Goal: Transaction & Acquisition: Purchase product/service

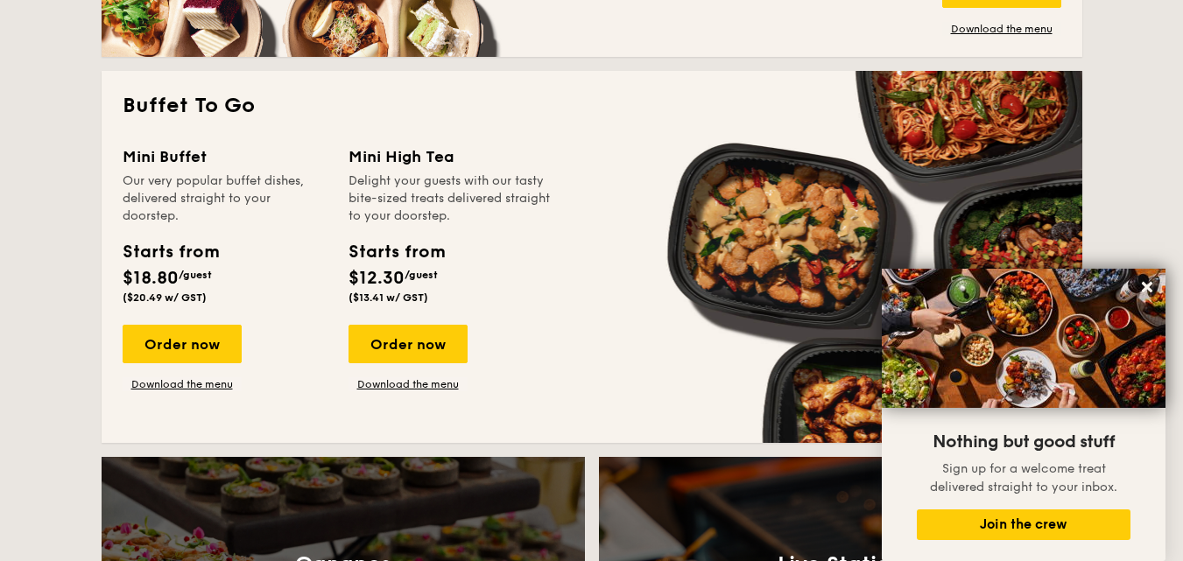
scroll to position [1489, 0]
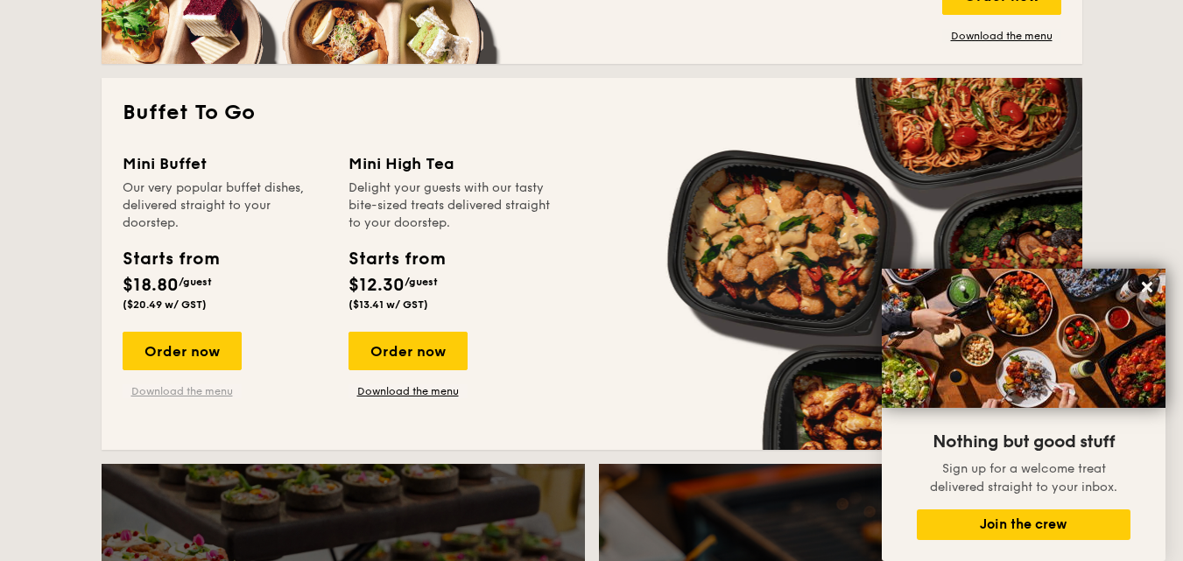
click at [187, 393] on link "Download the menu" at bounding box center [182, 391] width 119 height 14
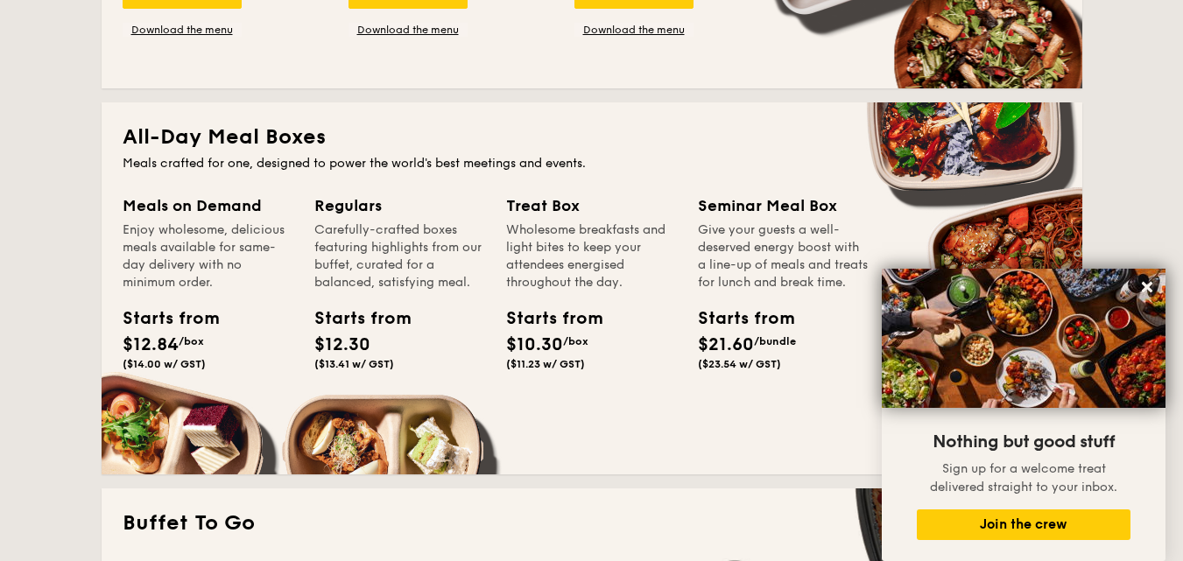
scroll to position [1051, 0]
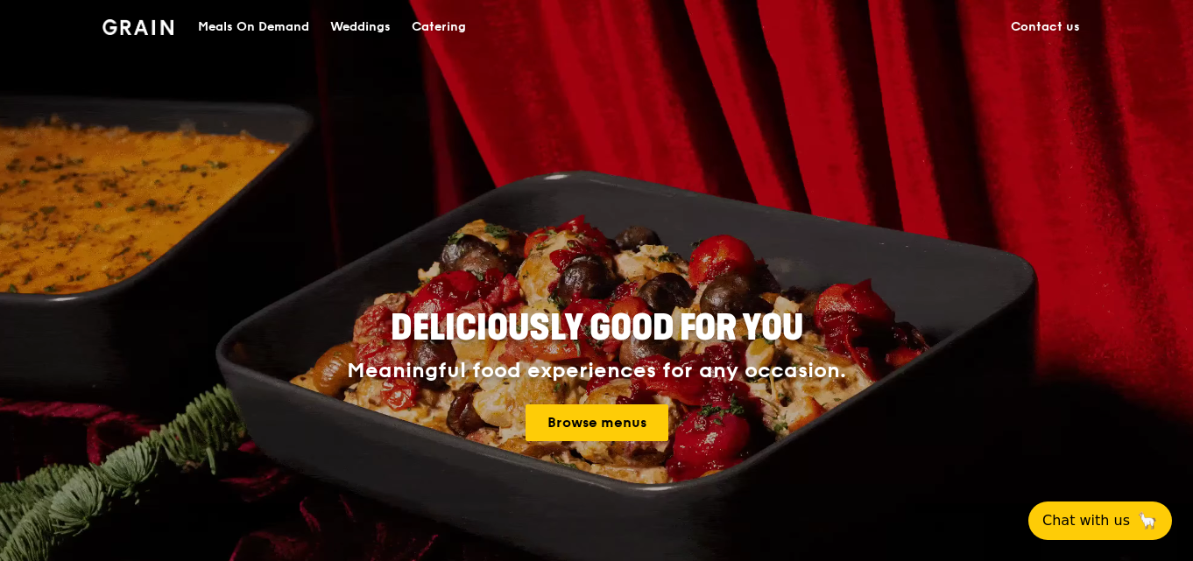
click at [297, 28] on div "Meals On Demand" at bounding box center [253, 27] width 111 height 53
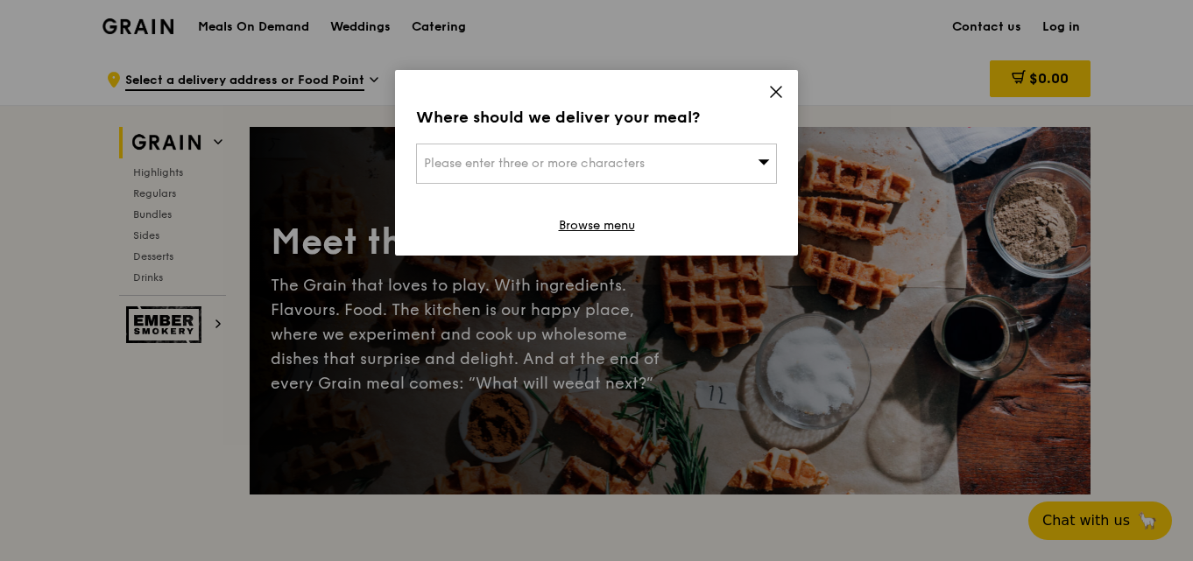
click at [786, 94] on div "Where should we deliver your meal? Please enter three or more characters Browse…" at bounding box center [596, 163] width 403 height 186
click at [776, 81] on div "Where should we deliver your meal? Please enter three or more characters Browse…" at bounding box center [596, 163] width 403 height 186
click at [770, 94] on icon at bounding box center [776, 92] width 16 height 16
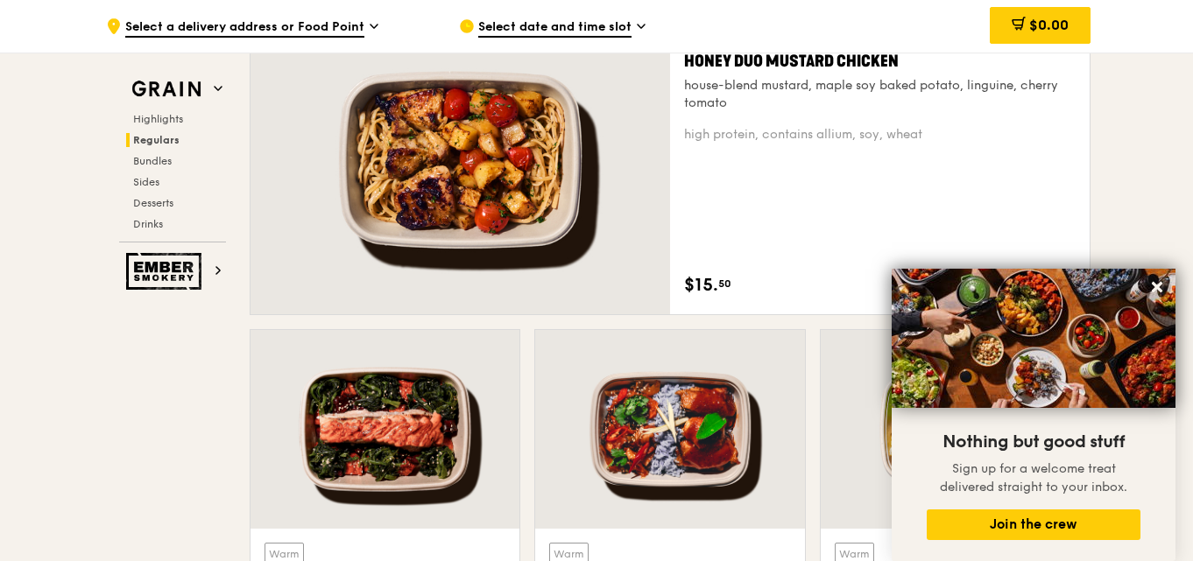
scroll to position [1314, 0]
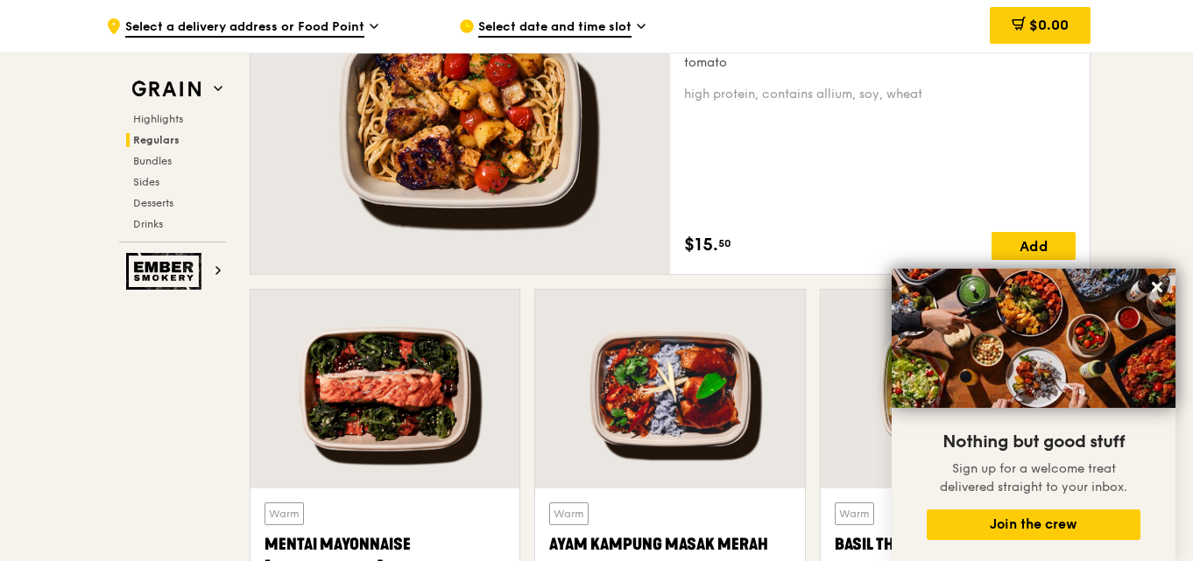
click at [1155, 284] on icon at bounding box center [1157, 287] width 16 height 16
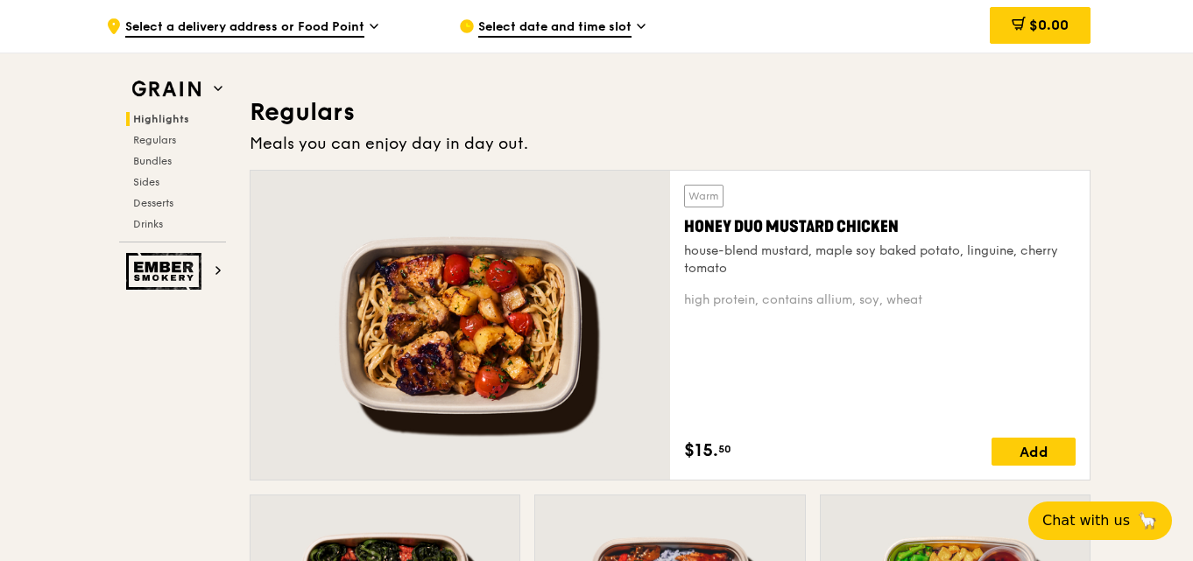
scroll to position [1139, 0]
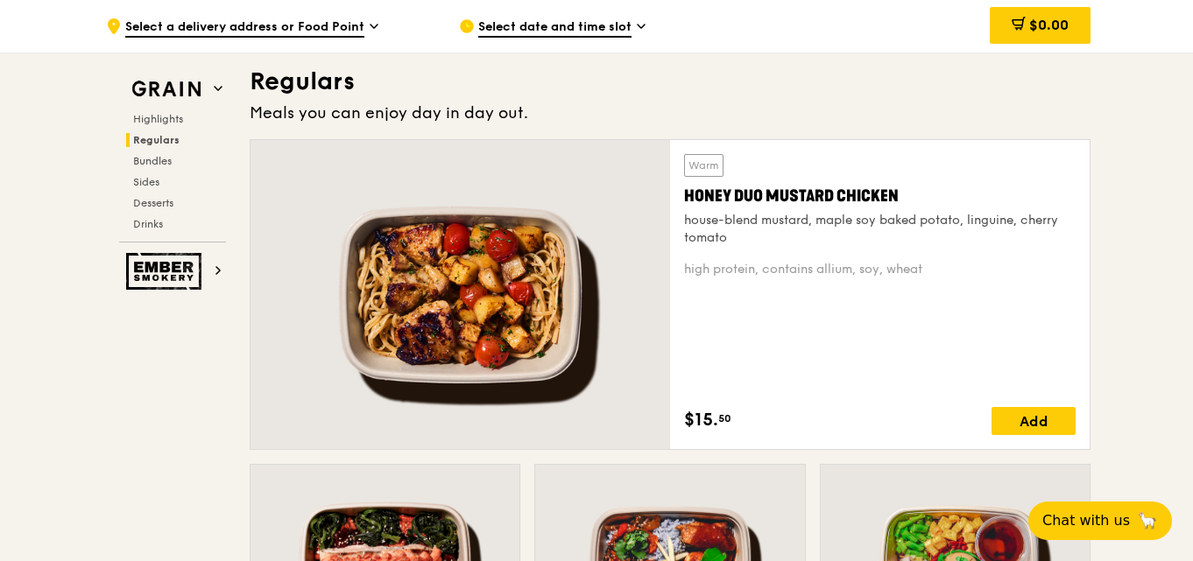
drag, startPoint x: 684, startPoint y: 190, endPoint x: 942, endPoint y: 279, distance: 273.4
click at [942, 279] on div "Warm Honey Duo Mustard Chicken house-blend mustard, maple soy baked potato, lin…" at bounding box center [879, 294] width 391 height 281
copy div "Honey Duo Mustard Chicken house-blend mustard, maple soy baked potato, linguine…"
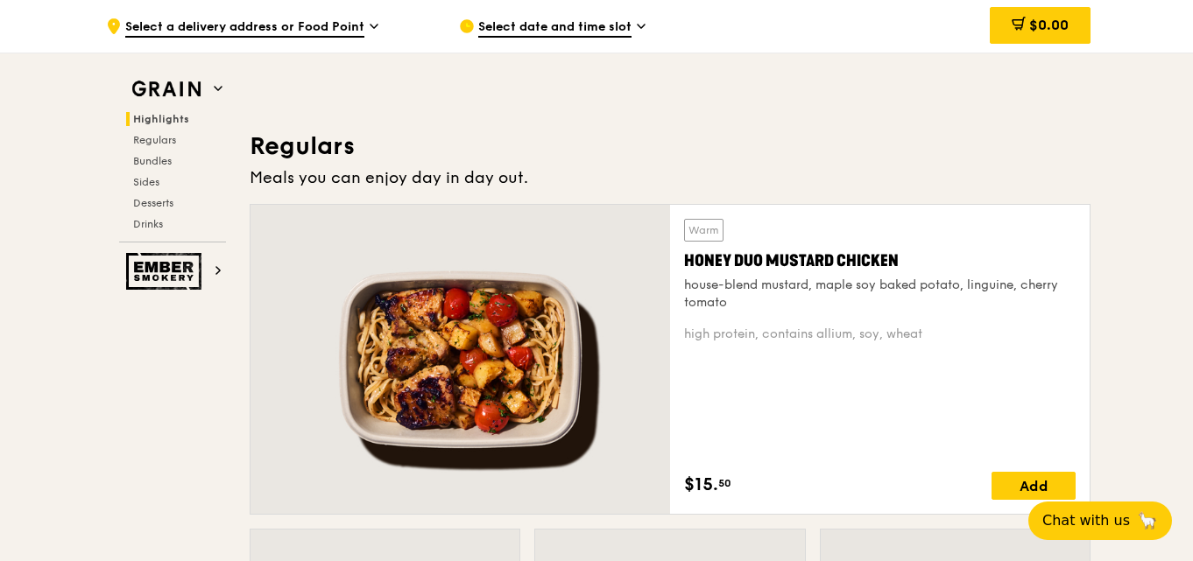
click at [736, 233] on div "Warm Honey Duo Mustard Chicken house-blend mustard, maple soy baked potato, lin…" at bounding box center [879, 265] width 391 height 93
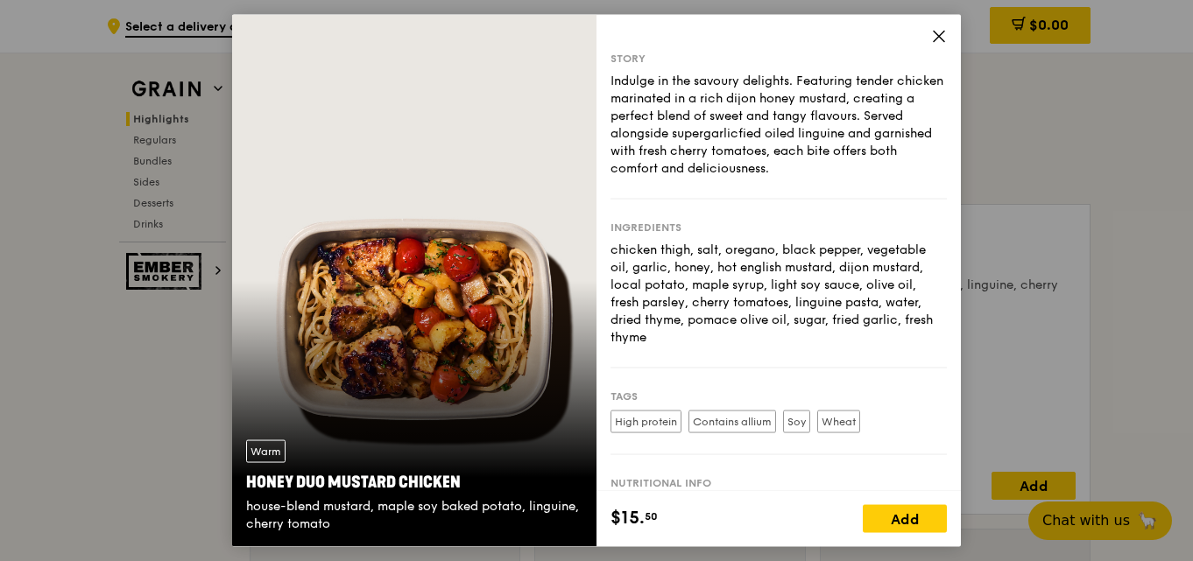
click at [927, 38] on div "Story Indulge in the savoury delights. Featuring tender chicken marinated in a …" at bounding box center [778, 252] width 364 height 477
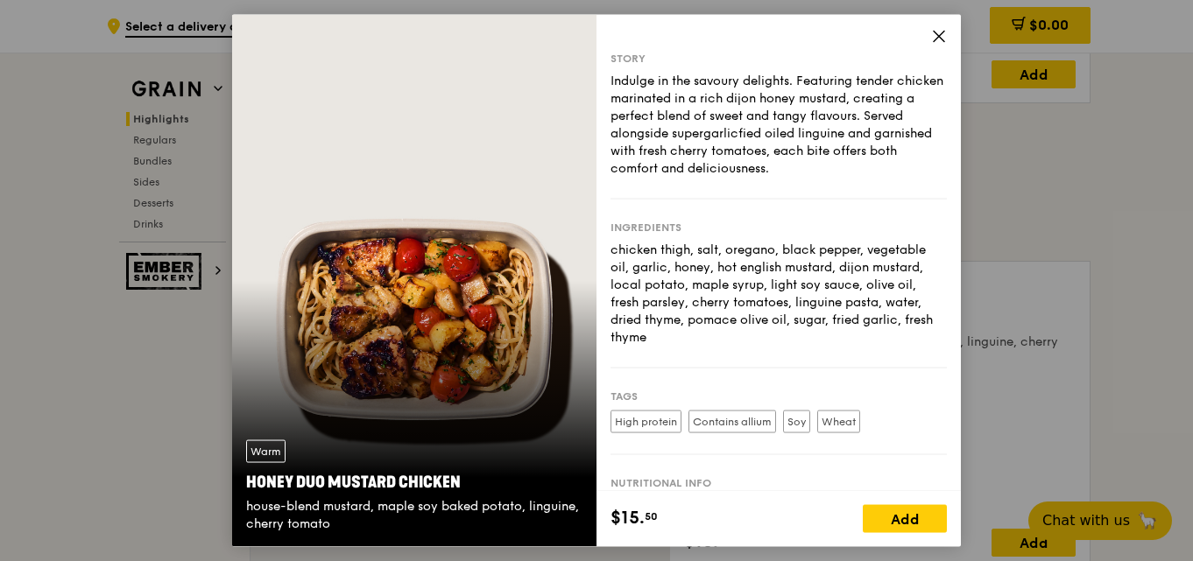
scroll to position [899, 0]
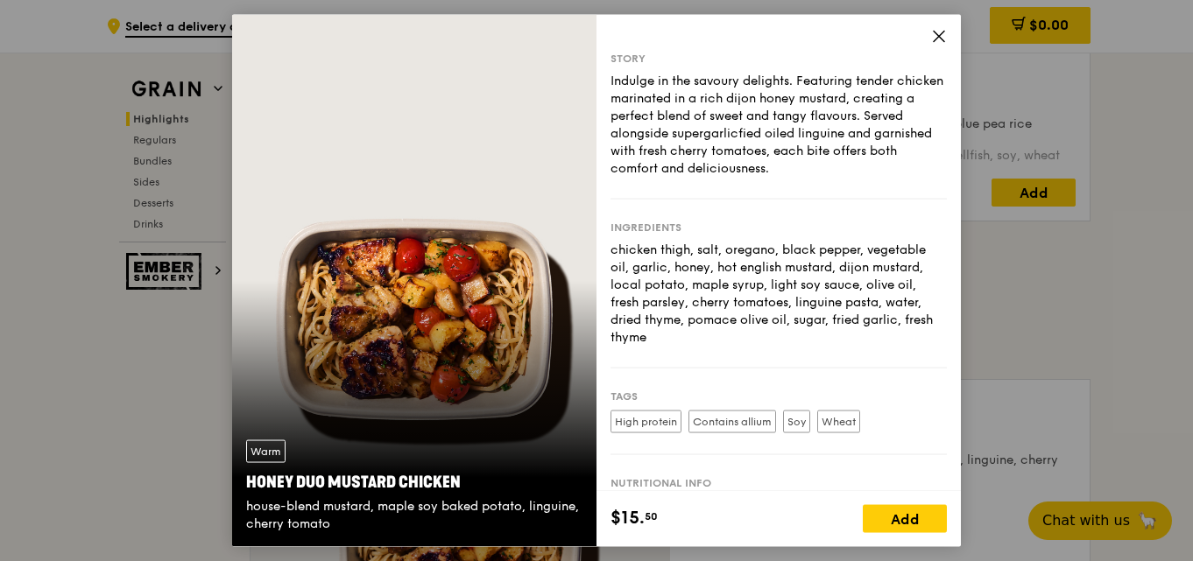
drag, startPoint x: 248, startPoint y: 480, endPoint x: 456, endPoint y: 485, distance: 208.5
click at [456, 485] on div "Honey Duo Mustard Chicken" at bounding box center [414, 482] width 336 height 25
copy div "Honey Duo Mustard Chicken"
drag, startPoint x: 247, startPoint y: 504, endPoint x: 333, endPoint y: 526, distance: 88.8
click at [333, 526] on div "house-blend mustard, maple soy baked potato, linguine, cherry tomato" at bounding box center [414, 515] width 336 height 35
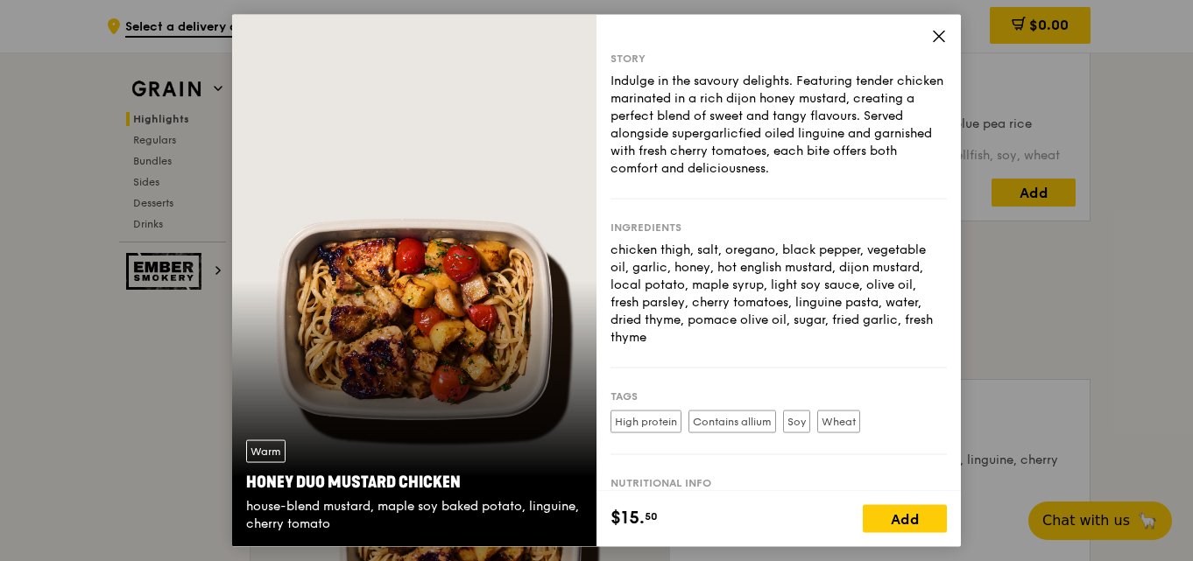
copy div "house-blend mustard, maple soy baked potato, linguine, cherry tomato"
click at [360, 496] on div "Warm Honey Duo Mustard Chicken house-blend mustard, maple soy baked potato, lin…" at bounding box center [414, 487] width 364 height 121
click at [256, 485] on div "Honey Duo Mustard Chicken" at bounding box center [414, 482] width 336 height 25
drag, startPoint x: 252, startPoint y: 477, endPoint x: 344, endPoint y: 477, distance: 92.0
click at [344, 477] on div "Honey Duo Mustard Chicken" at bounding box center [414, 482] width 336 height 25
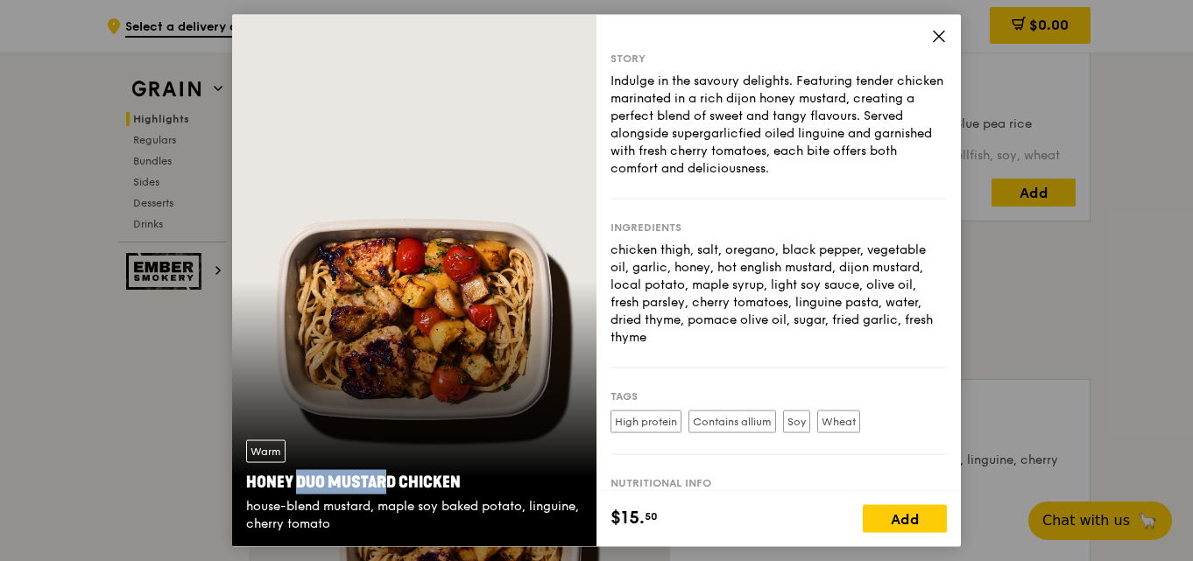
drag, startPoint x: 250, startPoint y: 477, endPoint x: 471, endPoint y: 475, distance: 220.7
click at [471, 475] on div "Honey Duo Mustard Chicken" at bounding box center [414, 482] width 336 height 25
copy div "Honey Duo Mustard Chicken"
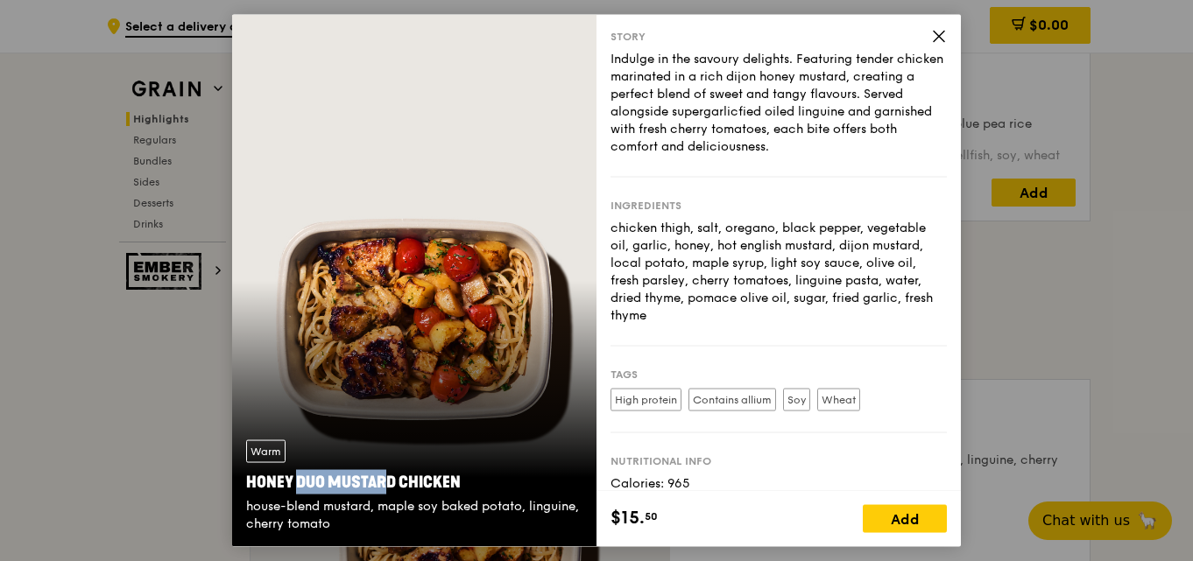
scroll to position [88, 0]
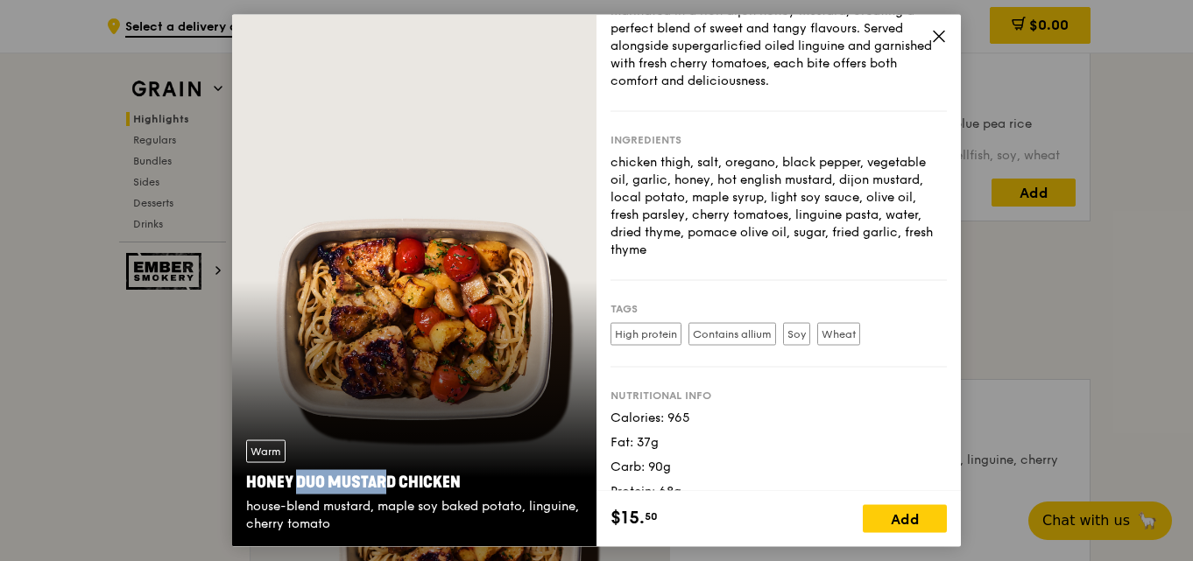
drag, startPoint x: 246, startPoint y: 504, endPoint x: 350, endPoint y: 518, distance: 105.0
click at [350, 518] on div "house-blend mustard, maple soy baked potato, linguine, cherry tomato" at bounding box center [414, 515] width 336 height 35
copy div "house-blend mustard, maple soy baked potato, linguine, cherry tomato"
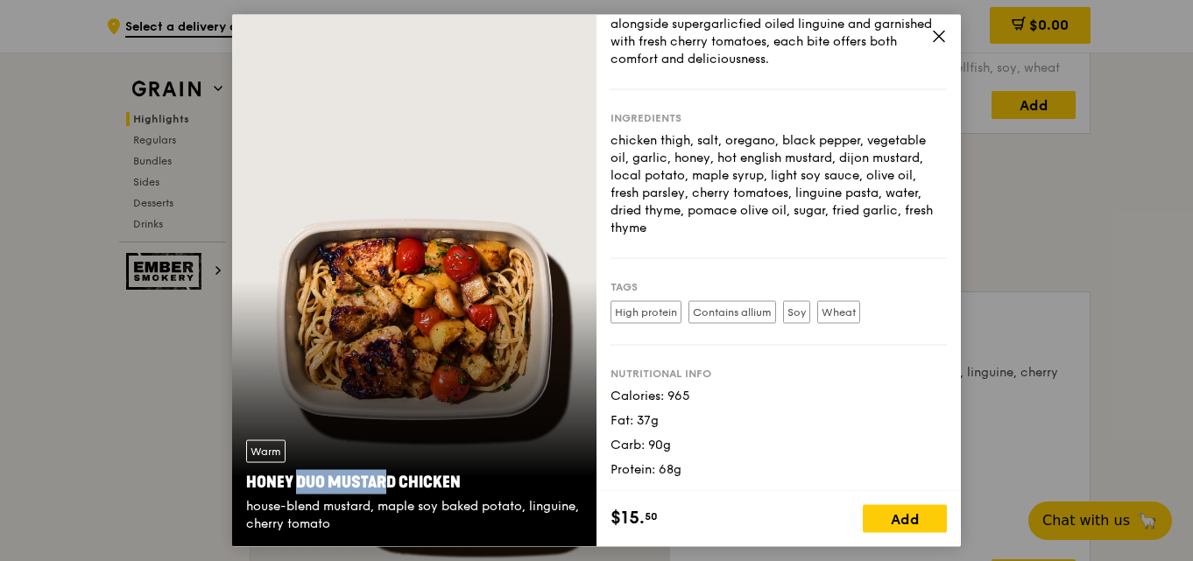
scroll to position [110, 0]
drag, startPoint x: 250, startPoint y: 480, endPoint x: 462, endPoint y: 488, distance: 211.2
click at [462, 488] on div "Honey Duo Mustard Chicken" at bounding box center [414, 482] width 336 height 25
copy div "Honey Duo Mustard Chicken"
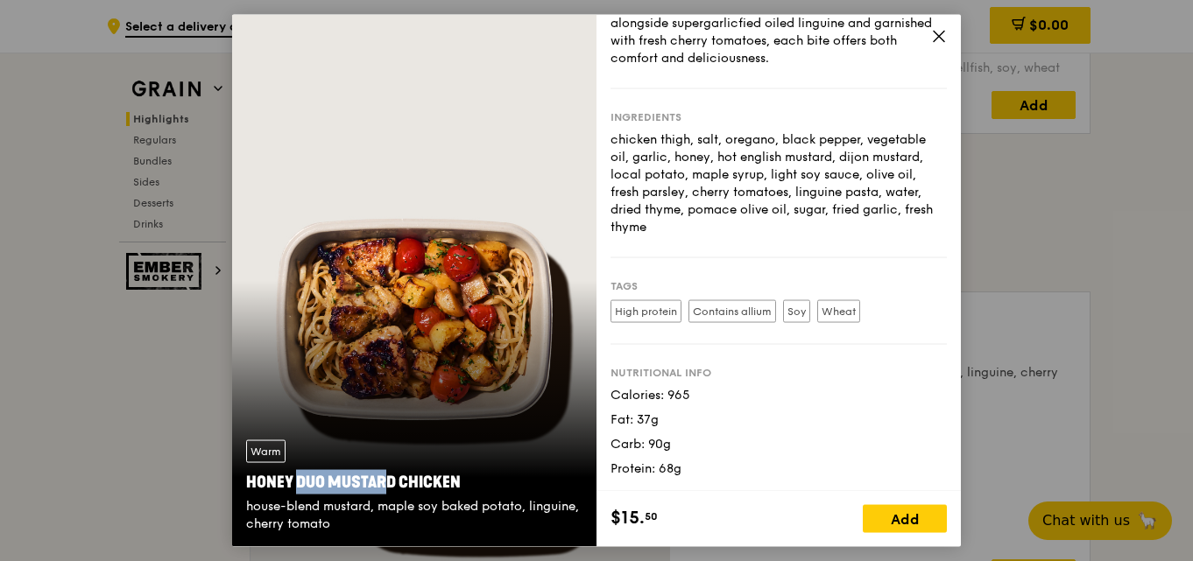
drag, startPoint x: 247, startPoint y: 509, endPoint x: 576, endPoint y: 520, distance: 329.5
click at [576, 520] on div "house-blend mustard, maple soy baked potato, linguine, cherry tomato" at bounding box center [414, 515] width 336 height 35
copy div "house-blend mustard, maple soy baked potato, linguine, cherry tomato"
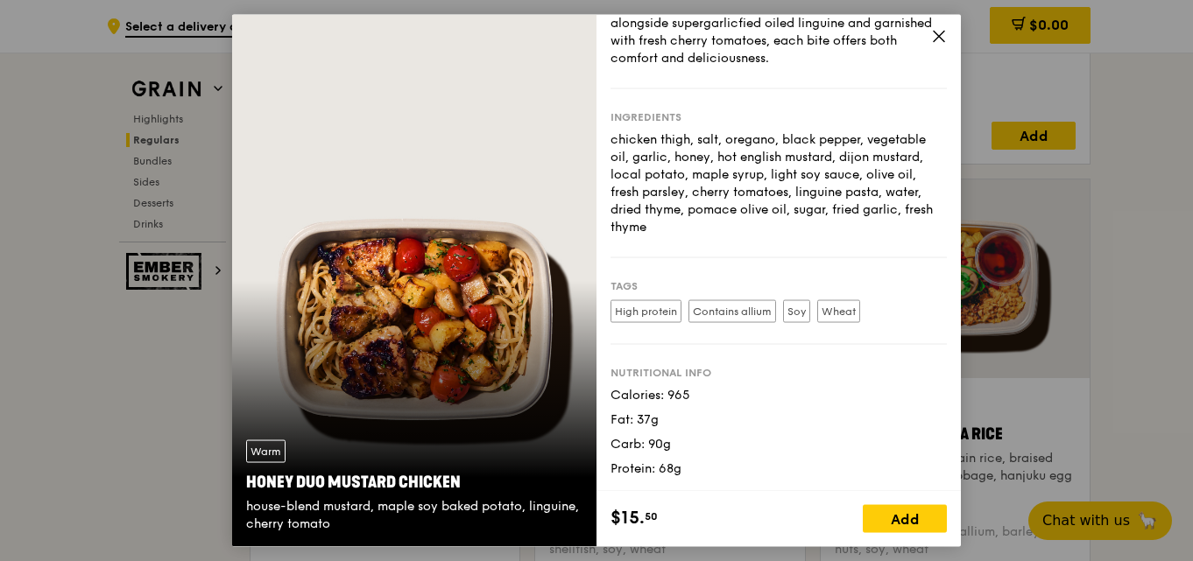
click at [927, 36] on div "Indulge in the savoury delights. Featuring tender chicken marinated in a rich d…" at bounding box center [778, 13] width 336 height 105
click at [942, 39] on icon at bounding box center [939, 36] width 16 height 16
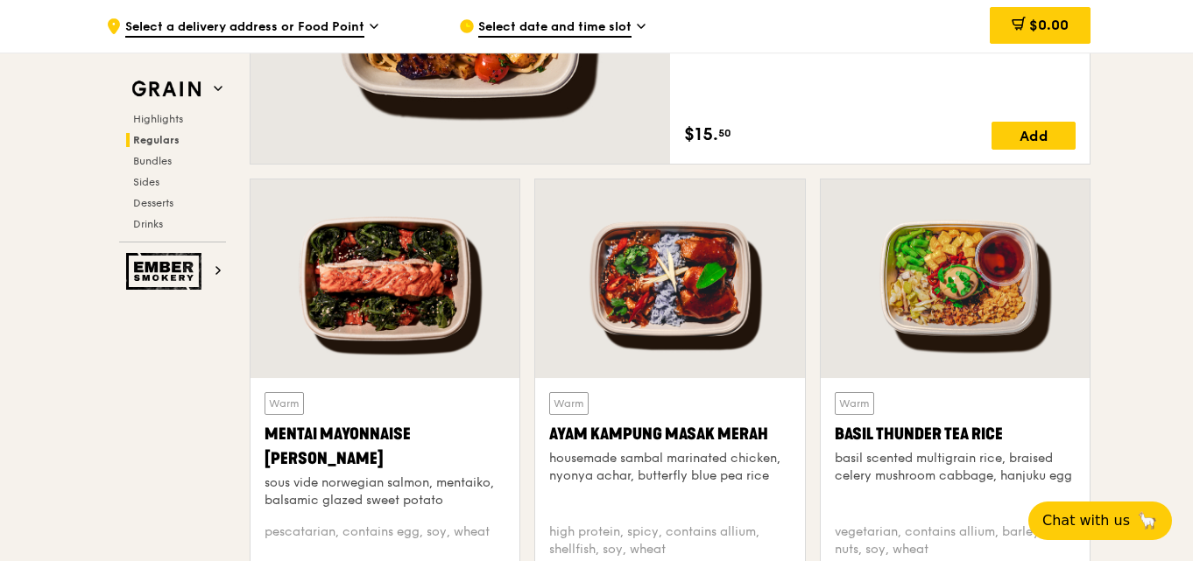
scroll to position [1512, 0]
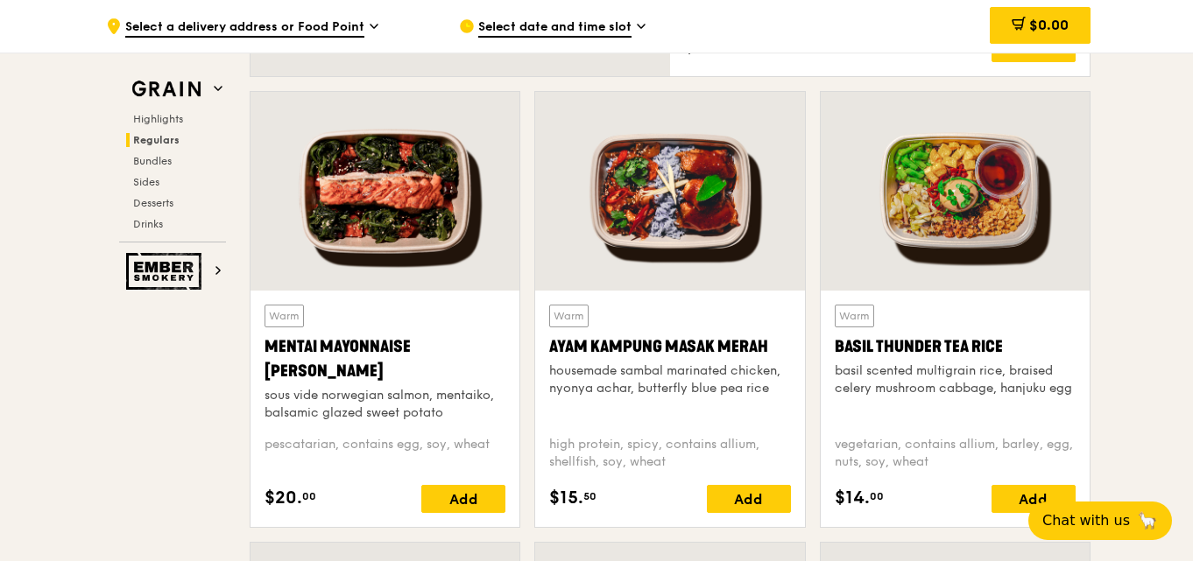
drag, startPoint x: 552, startPoint y: 343, endPoint x: 787, endPoint y: 351, distance: 235.7
click at [787, 351] on div "Ayam Kampung Masak Merah" at bounding box center [669, 347] width 241 height 25
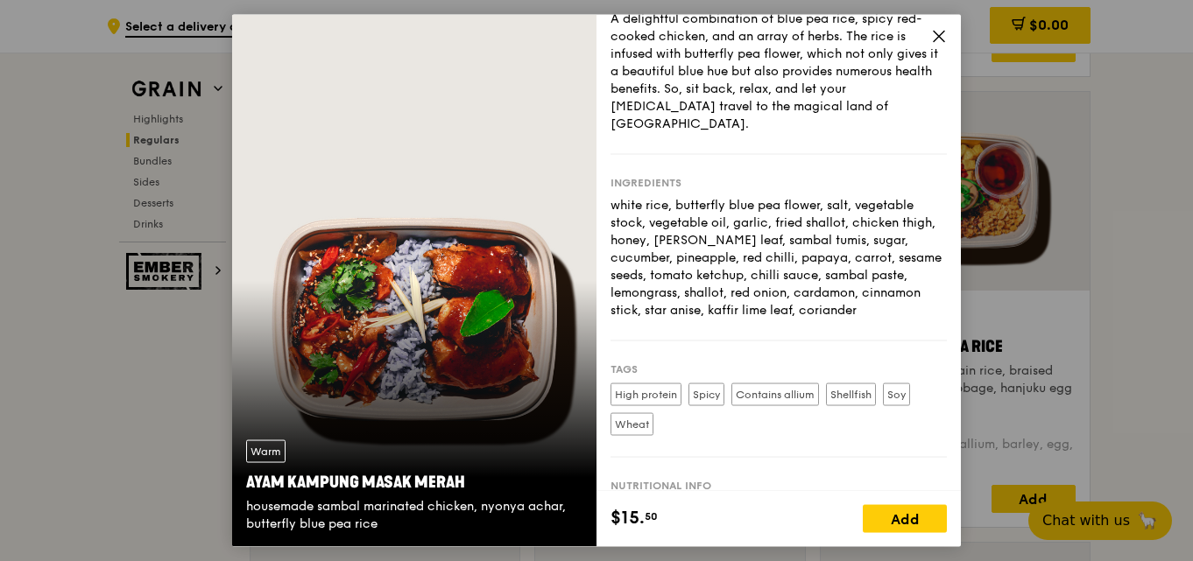
scroll to position [88, 0]
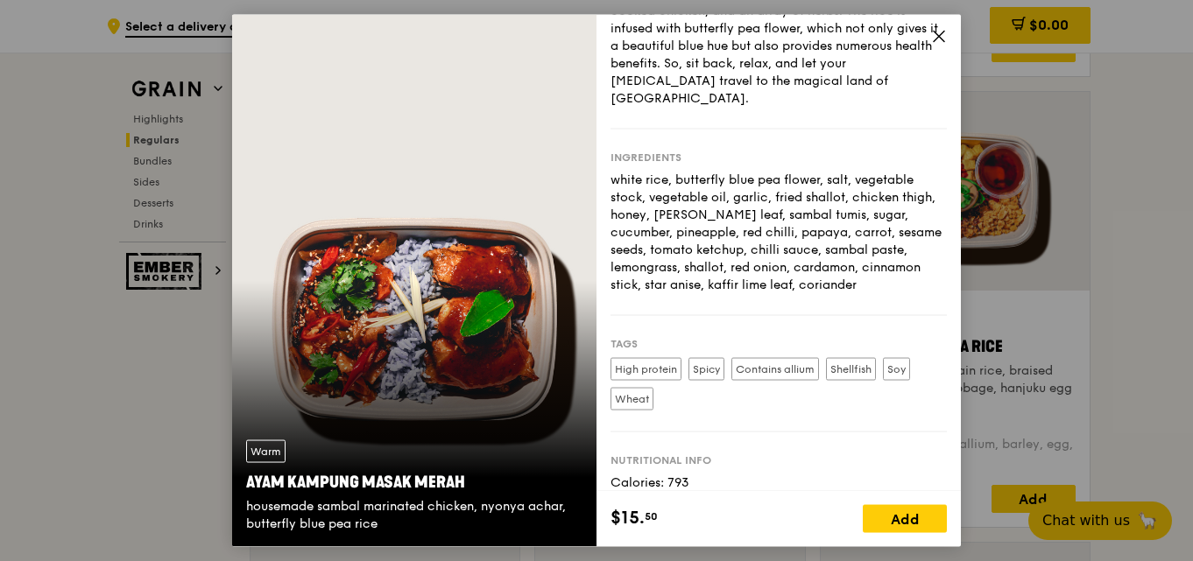
drag, startPoint x: 247, startPoint y: 482, endPoint x: 526, endPoint y: 527, distance: 283.1
click at [526, 527] on div "Warm Ayam [GEOGRAPHIC_DATA] housemade sambal marinated chicken, nyonya achar, b…" at bounding box center [414, 487] width 364 height 121
copy div "Ayam Kampung Masak Merah housemade sambal marinated chicken, nyonya achar, butt…"
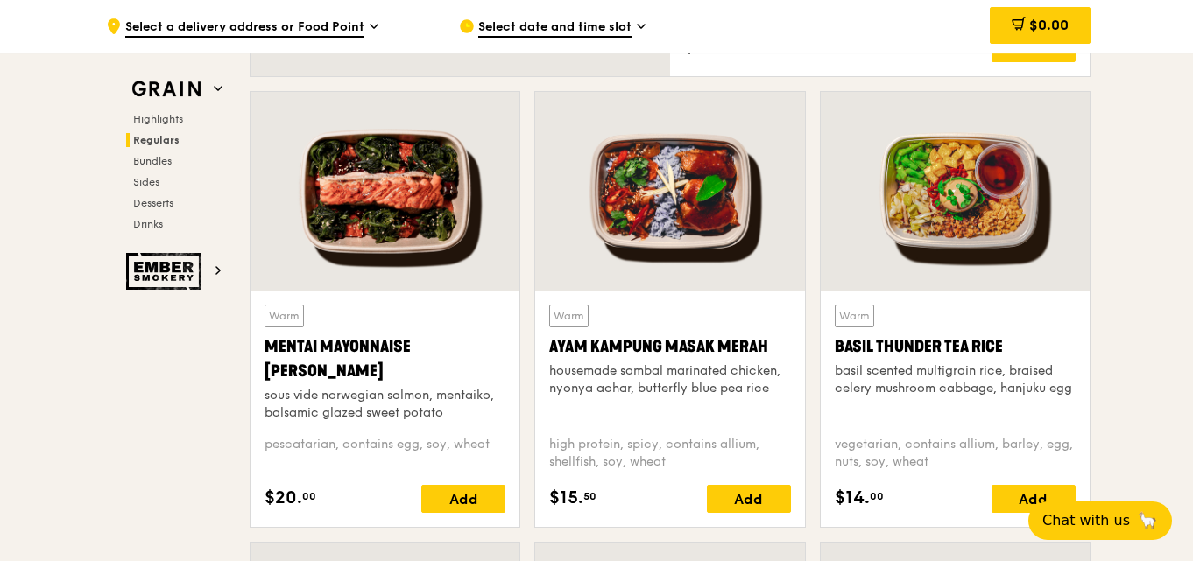
click at [1012, 261] on div at bounding box center [955, 191] width 269 height 199
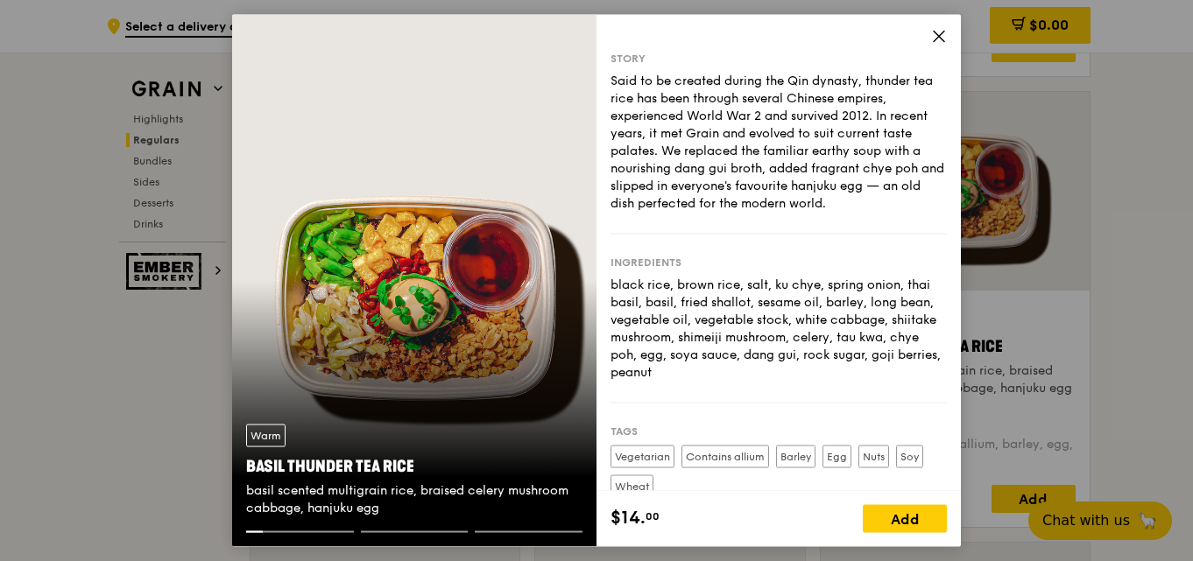
scroll to position [1599, 0]
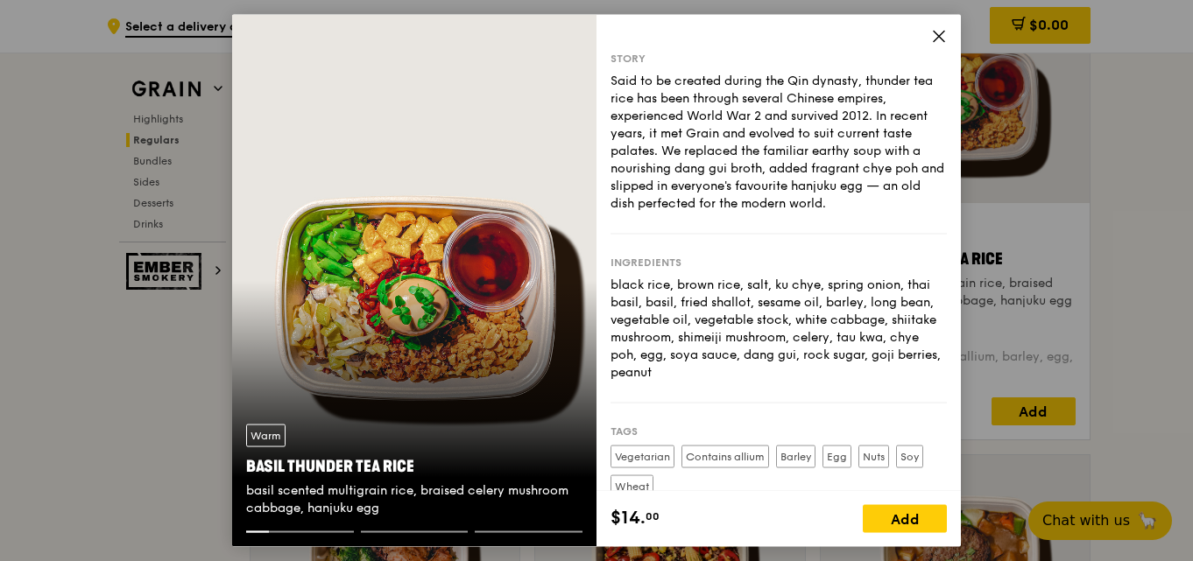
drag, startPoint x: 245, startPoint y: 463, endPoint x: 410, endPoint y: 504, distance: 169.7
click at [410, 504] on div "Warm Basil Thunder Tea [PERSON_NAME] scented multigrain rice, braised celery mu…" at bounding box center [414, 471] width 364 height 121
copy div "Basil Thunder Tea [PERSON_NAME] scented multigrain rice, braised celery mushroo…"
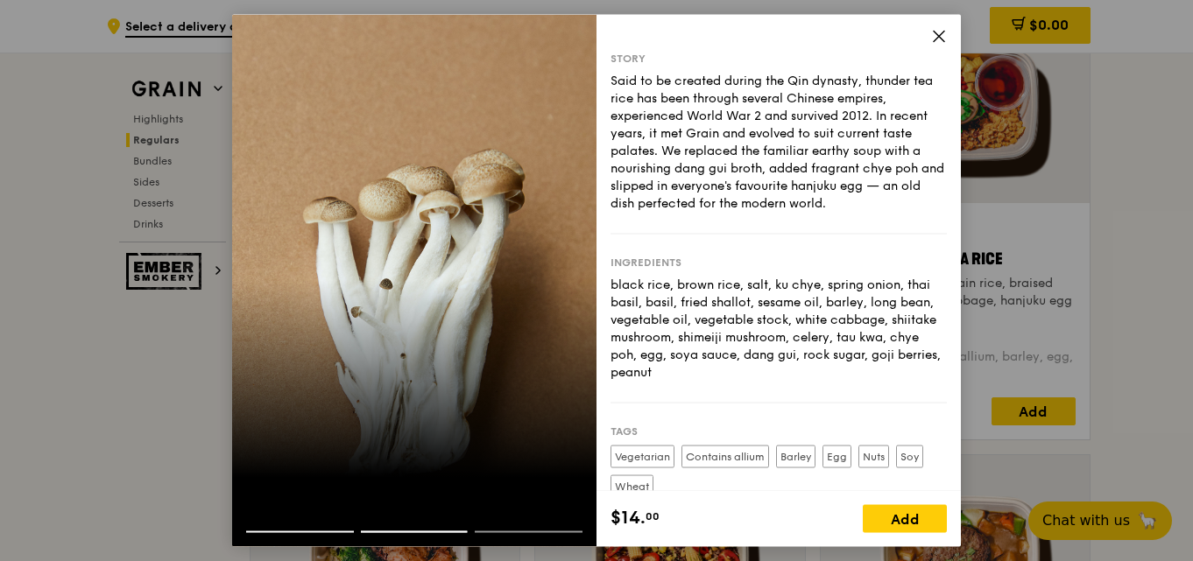
click at [935, 25] on div "Story Said to be created during the Qin dynasty, thunder tea rice has been thro…" at bounding box center [778, 252] width 364 height 477
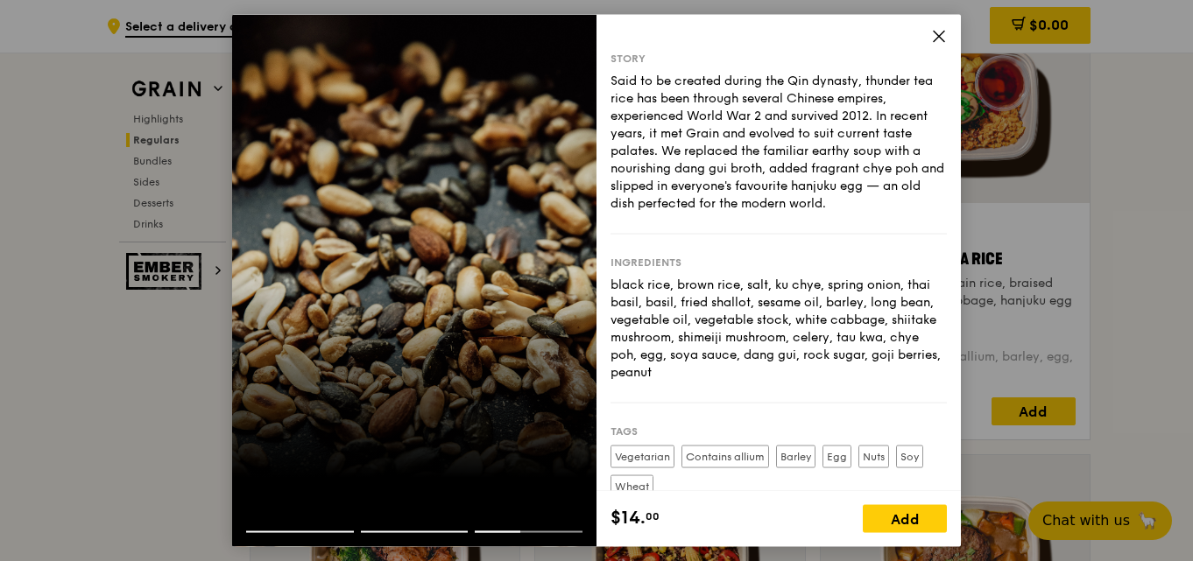
click at [942, 44] on icon at bounding box center [939, 36] width 16 height 16
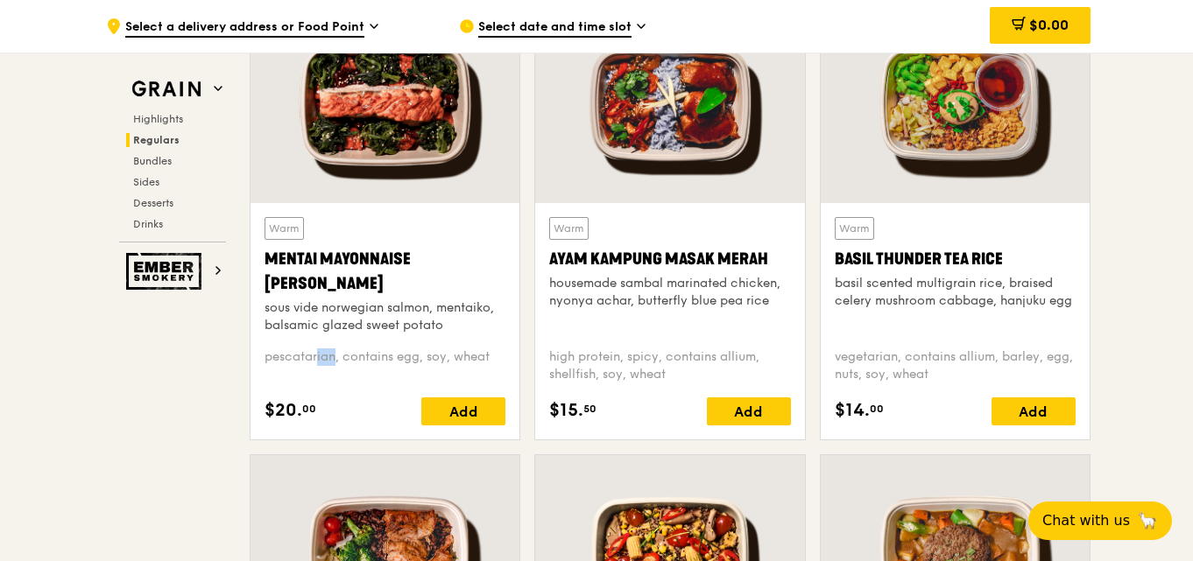
drag, startPoint x: 271, startPoint y: 356, endPoint x: 292, endPoint y: 356, distance: 21.0
click at [292, 356] on div "pescatarian, contains egg, soy, wheat" at bounding box center [384, 366] width 241 height 35
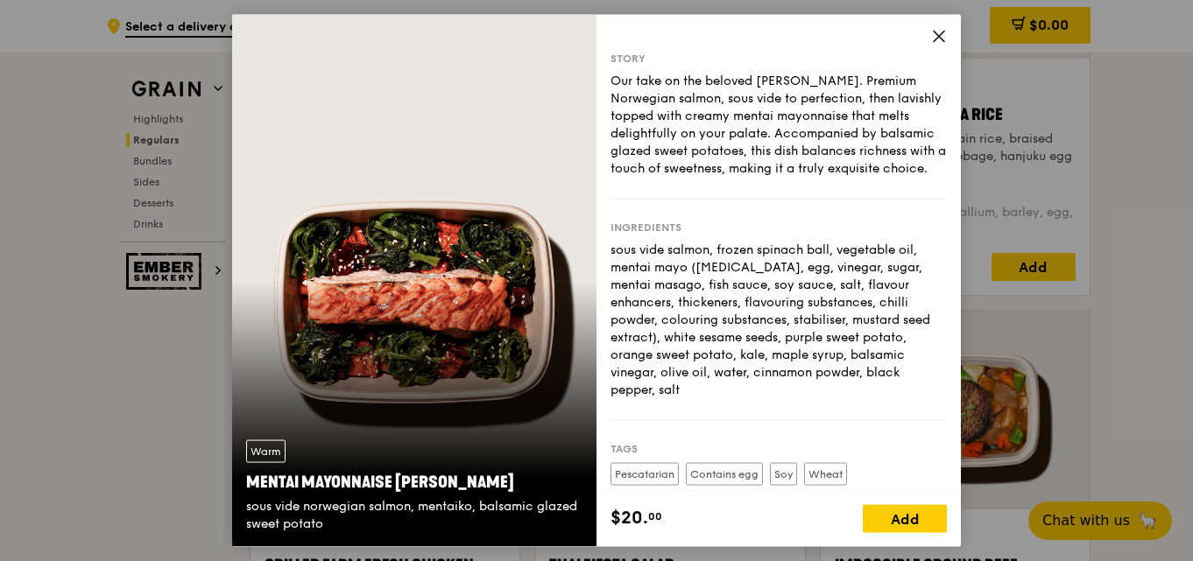
scroll to position [1774, 0]
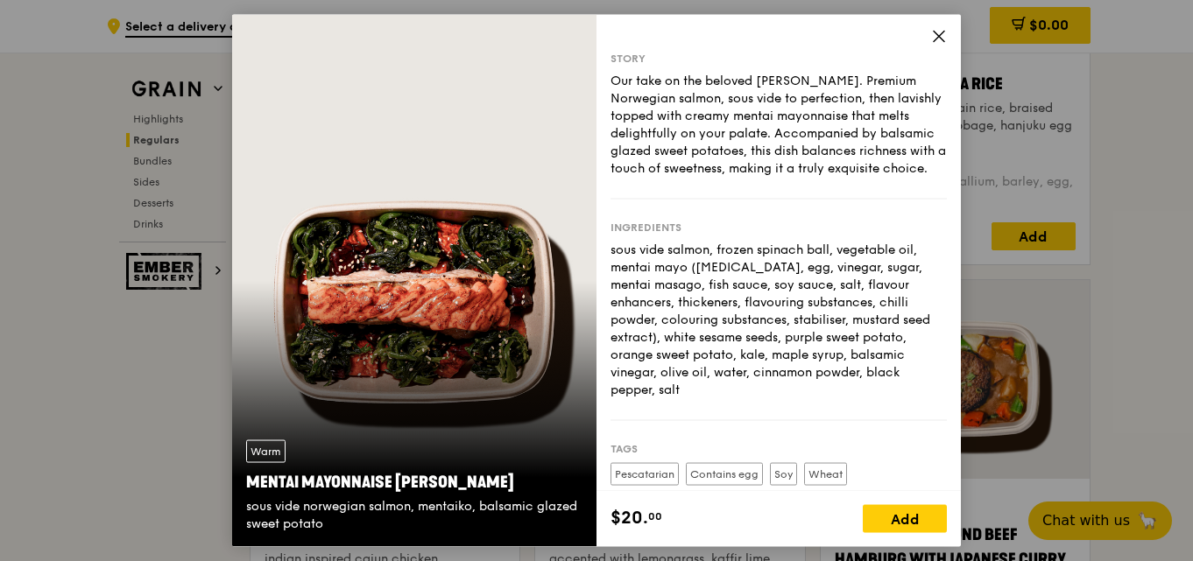
click at [940, 35] on icon at bounding box center [939, 36] width 11 height 11
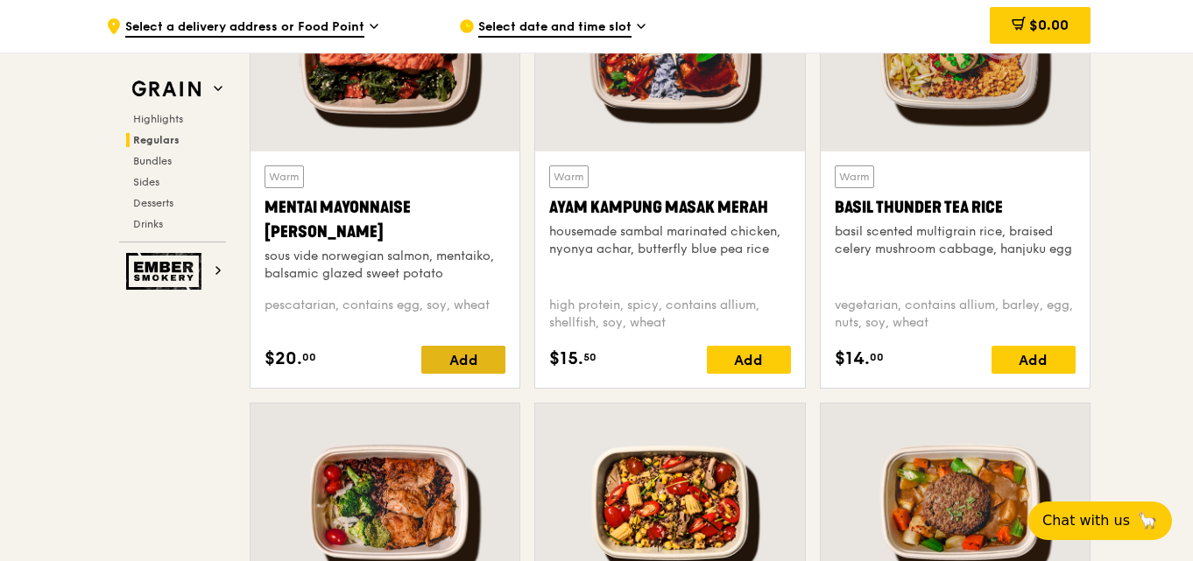
scroll to position [1512, 0]
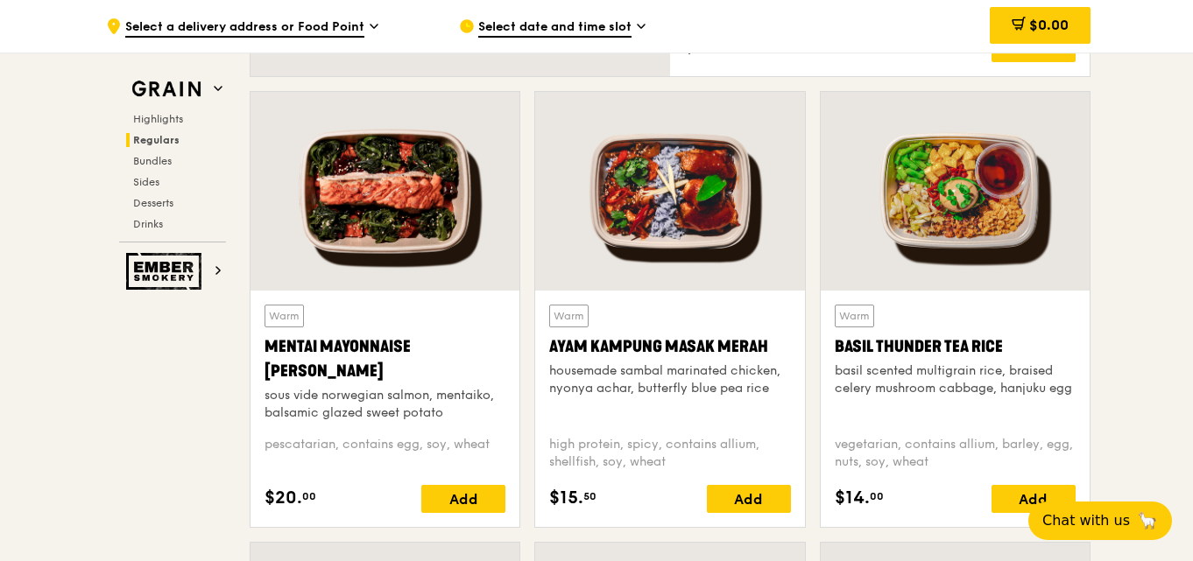
drag, startPoint x: 265, startPoint y: 446, endPoint x: 510, endPoint y: 470, distance: 245.6
click at [510, 470] on div "Warm Mentai Mayonnaise Aburi Salmon sous vide norwegian salmon, mentaiko, balsa…" at bounding box center [384, 409] width 269 height 236
drag, startPoint x: 548, startPoint y: 445, endPoint x: 665, endPoint y: 463, distance: 117.9
click at [665, 463] on div "Warm Ayam [GEOGRAPHIC_DATA] housemade sambal marinated chicken, nyonya achar, b…" at bounding box center [669, 409] width 269 height 236
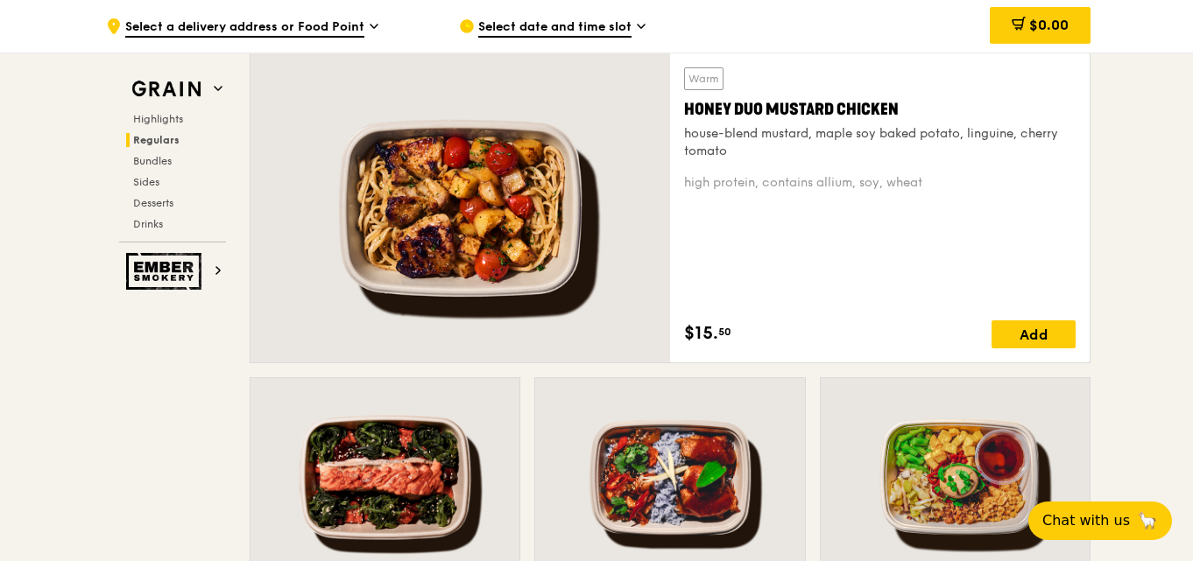
scroll to position [1161, 0]
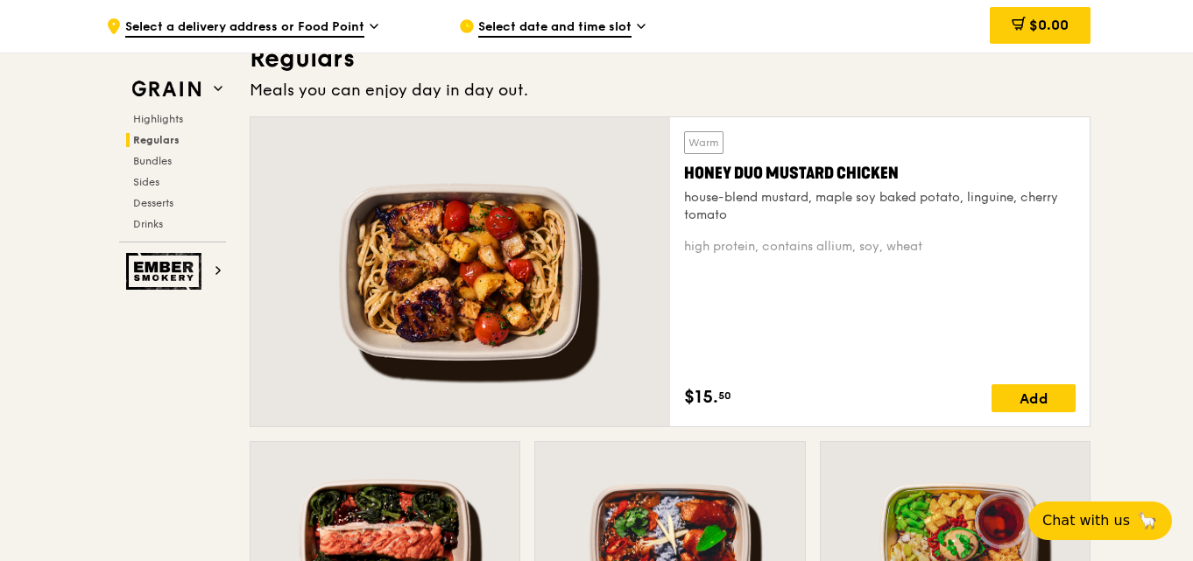
drag, startPoint x: 685, startPoint y: 245, endPoint x: 921, endPoint y: 247, distance: 236.5
click at [921, 247] on div "high protein, contains allium, soy, wheat" at bounding box center [879, 247] width 391 height 18
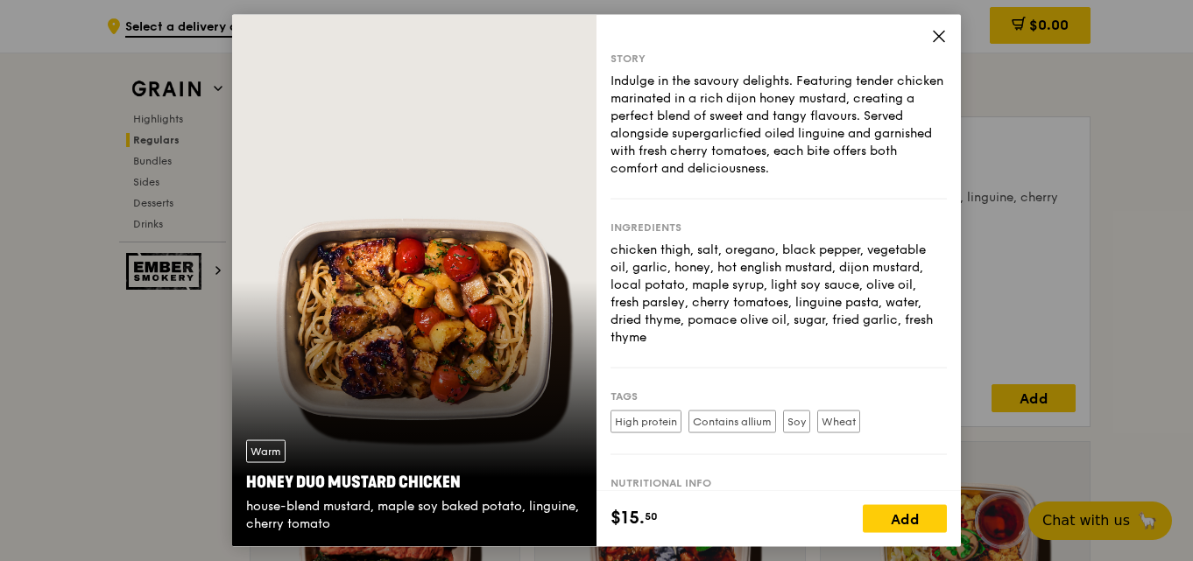
click at [933, 38] on icon at bounding box center [939, 36] width 16 height 16
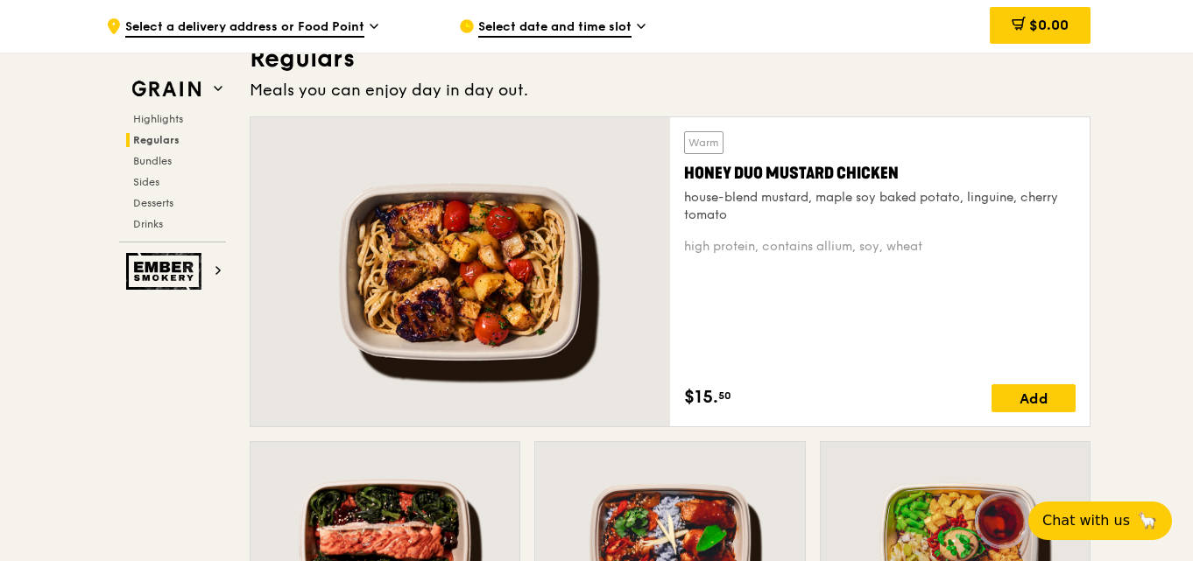
drag, startPoint x: 685, startPoint y: 250, endPoint x: 925, endPoint y: 250, distance: 240.0
click at [925, 250] on div "high protein, contains allium, soy, wheat" at bounding box center [879, 247] width 391 height 18
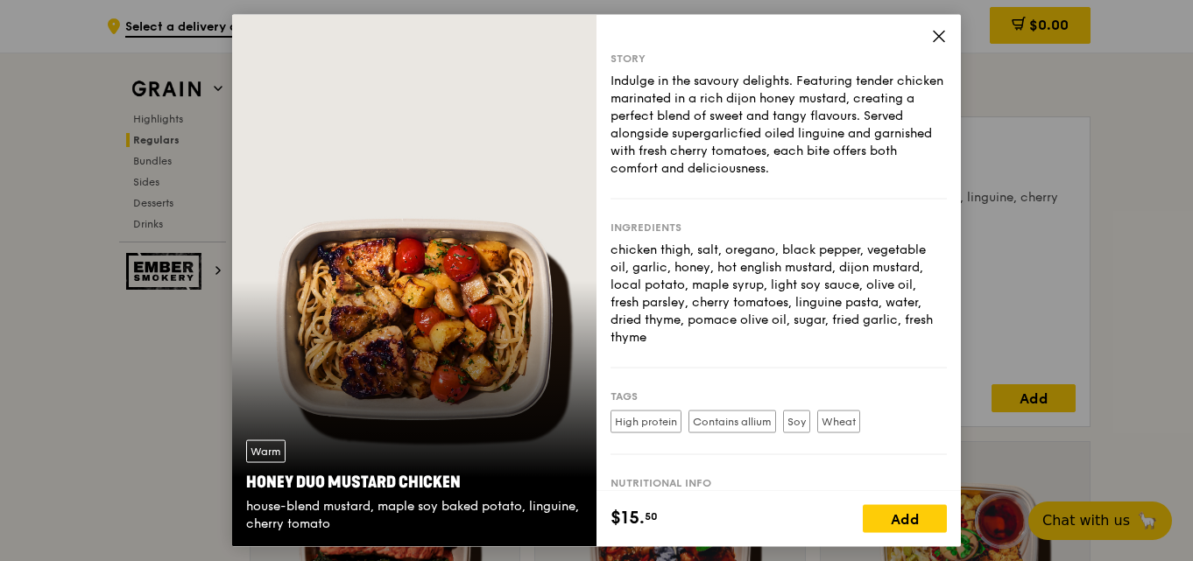
click at [927, 34] on div "Story Indulge in the savoury delights. Featuring tender chicken marinated in a …" at bounding box center [778, 252] width 364 height 477
click at [935, 39] on icon at bounding box center [939, 36] width 16 height 16
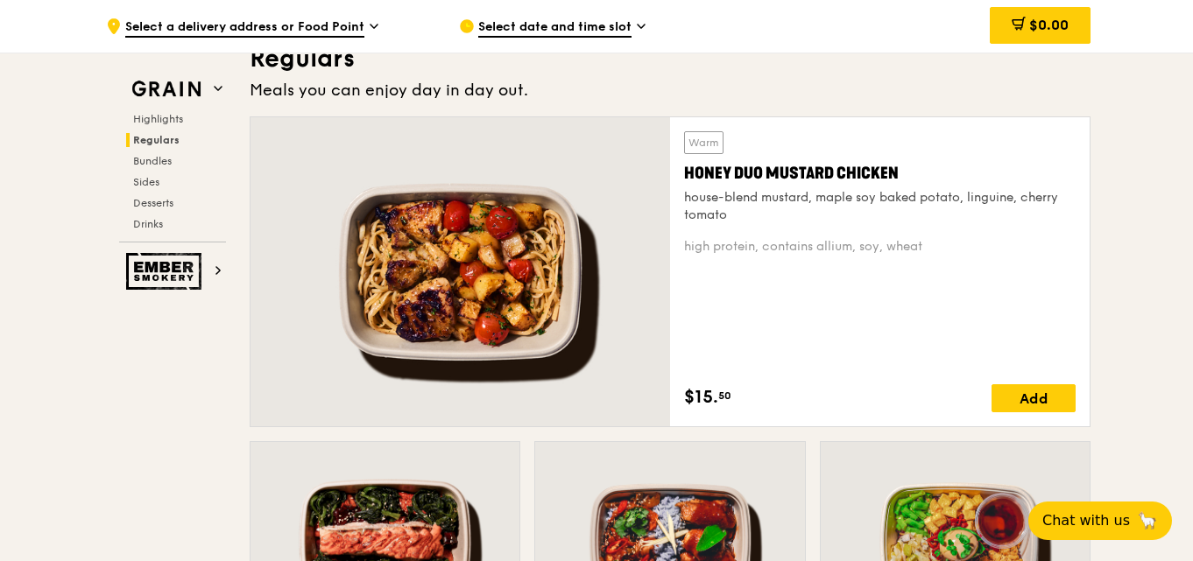
drag, startPoint x: 923, startPoint y: 243, endPoint x: 683, endPoint y: 250, distance: 240.1
click at [683, 250] on div "Warm Honey Duo Mustard Chicken house-blend mustard, maple soy baked potato, lin…" at bounding box center [880, 271] width 420 height 309
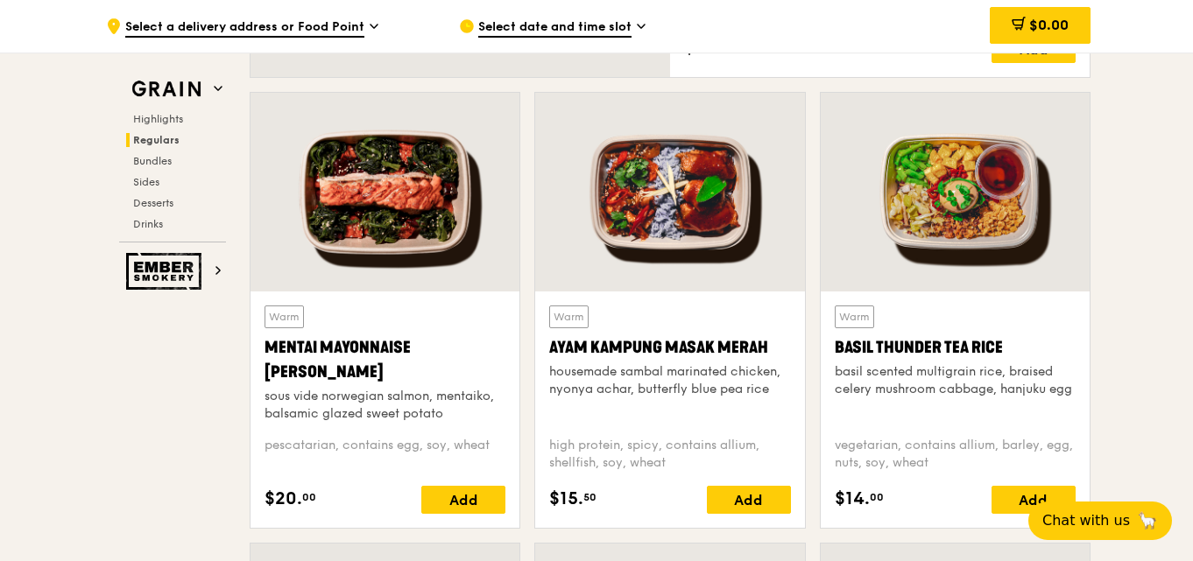
scroll to position [1512, 0]
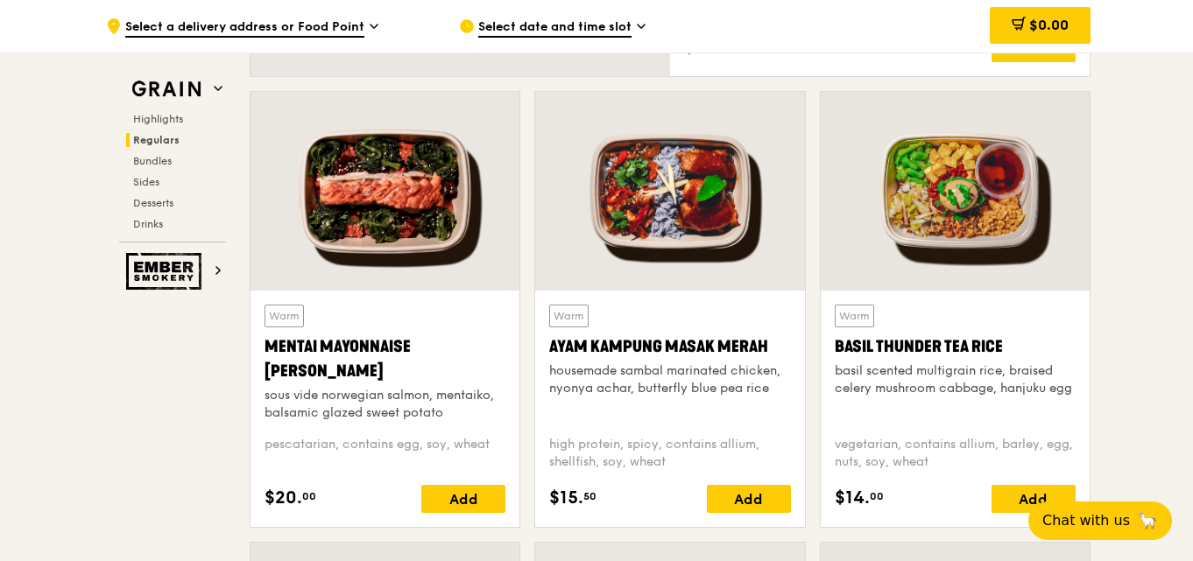
drag, startPoint x: 270, startPoint y: 342, endPoint x: 323, endPoint y: 369, distance: 59.5
click at [323, 369] on div "Mentai Mayonnaise [PERSON_NAME]" at bounding box center [384, 359] width 241 height 49
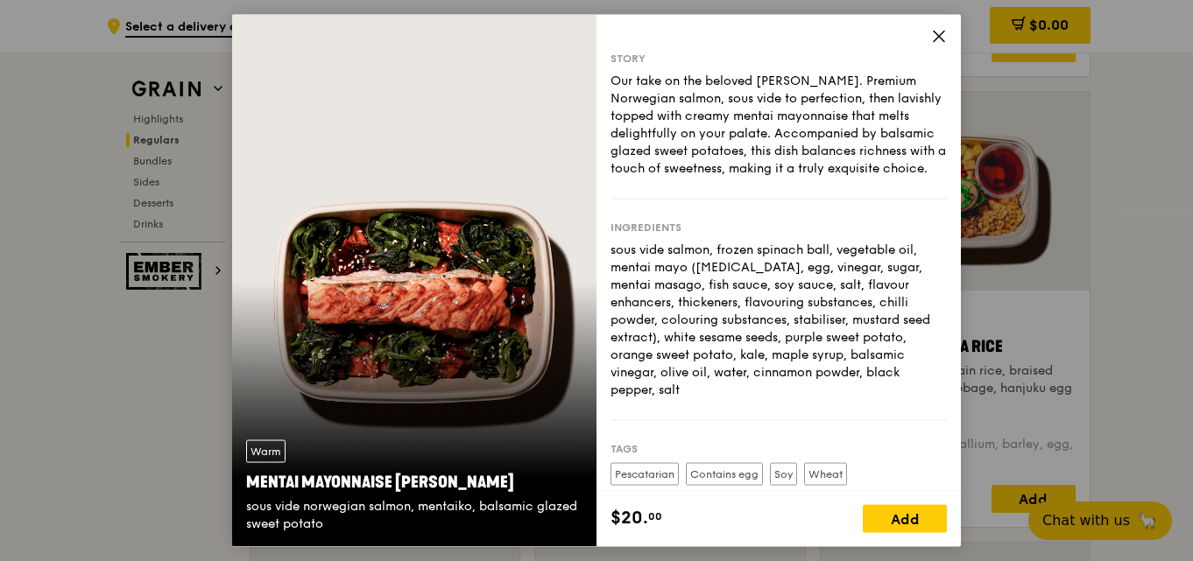
click at [939, 33] on icon at bounding box center [939, 36] width 16 height 16
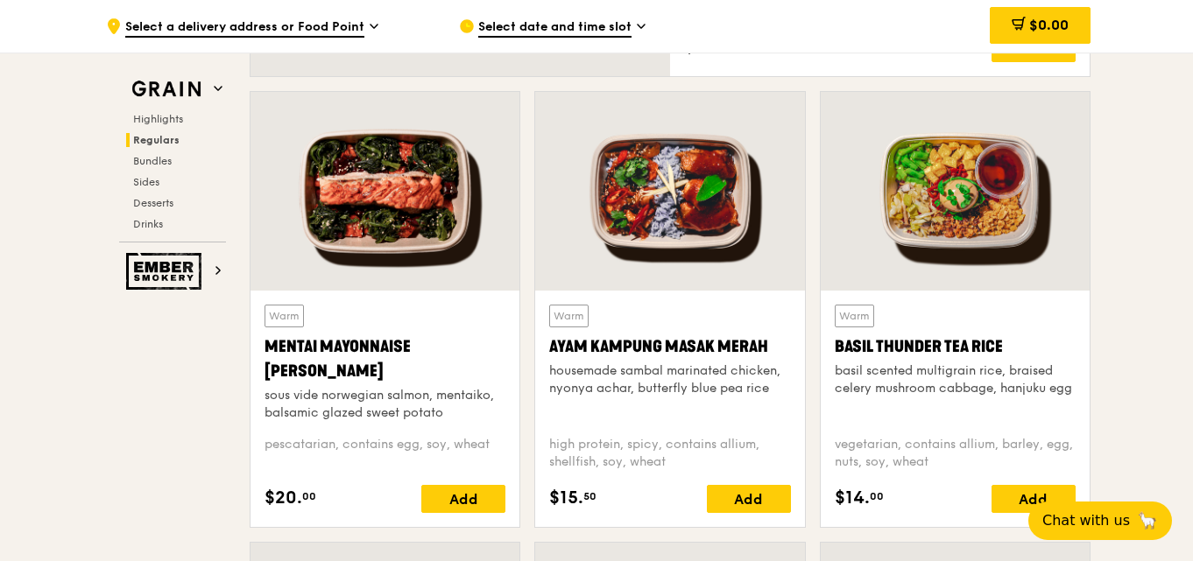
drag, startPoint x: 264, startPoint y: 346, endPoint x: 371, endPoint y: 362, distance: 108.0
click at [371, 362] on div "Mentai Mayonnaise [PERSON_NAME]" at bounding box center [384, 359] width 241 height 49
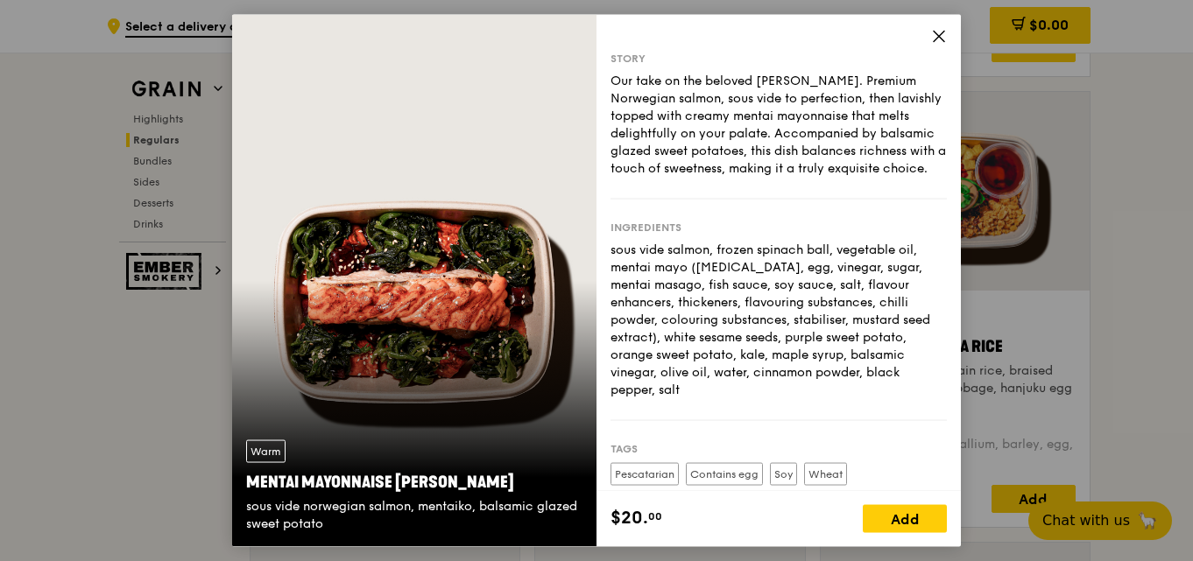
click at [938, 37] on icon at bounding box center [939, 36] width 11 height 11
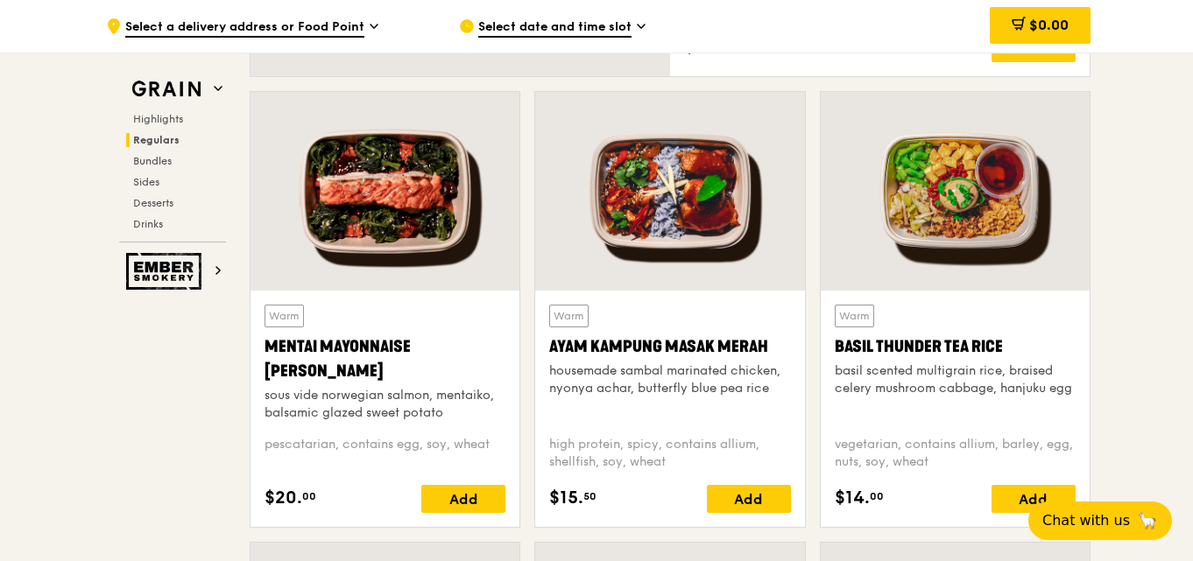
drag, startPoint x: 272, startPoint y: 341, endPoint x: 329, endPoint y: 375, distance: 66.4
click at [329, 375] on div "Mentai Mayonnaise [PERSON_NAME]" at bounding box center [384, 359] width 241 height 49
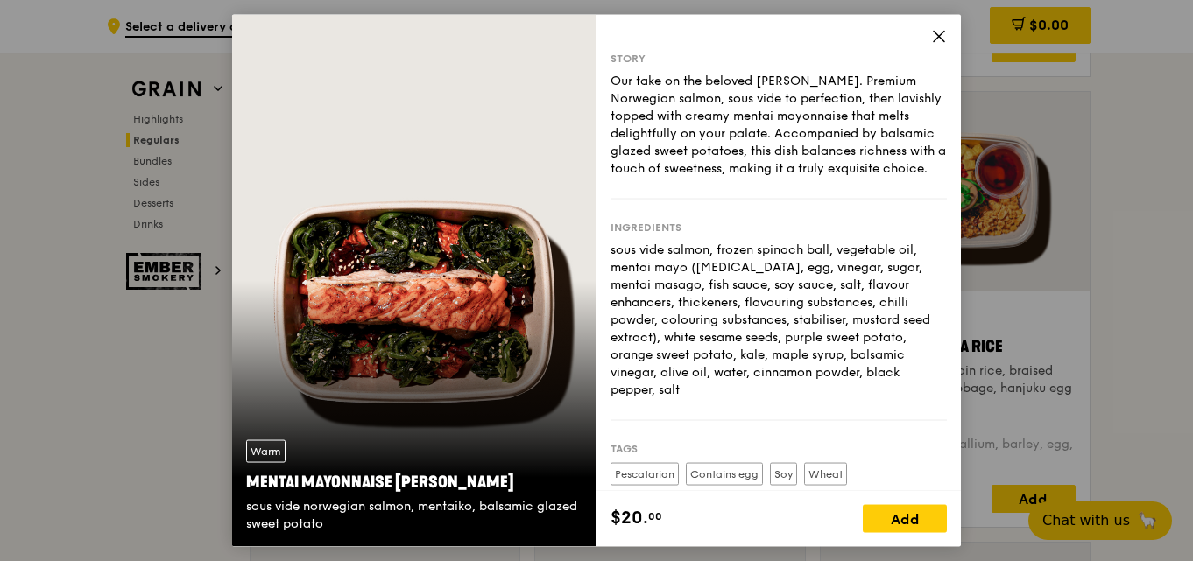
click at [940, 39] on icon at bounding box center [939, 36] width 16 height 16
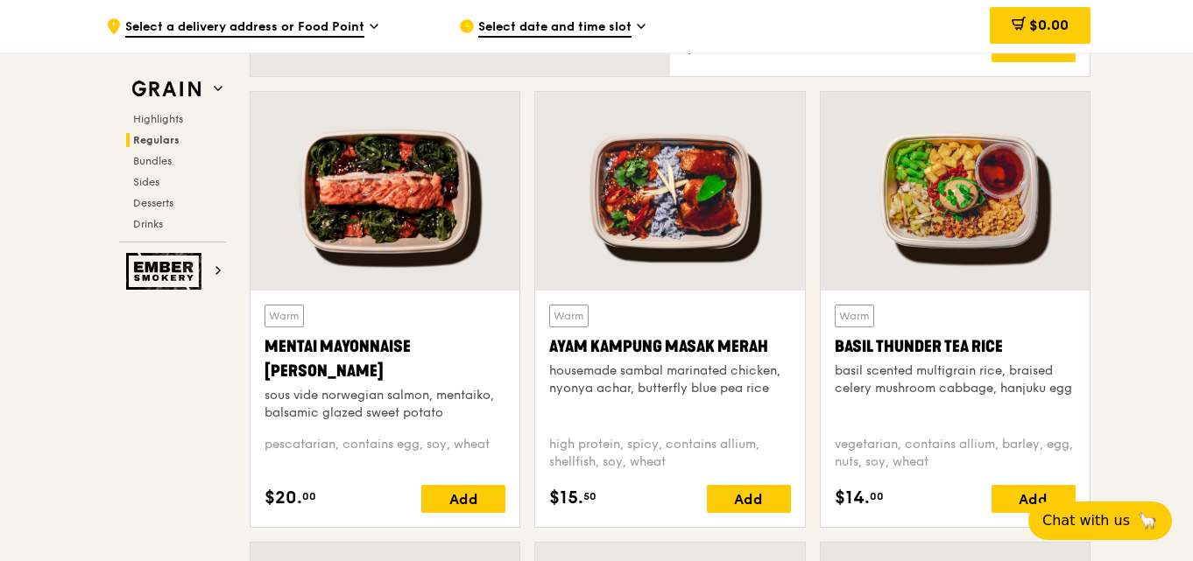
drag, startPoint x: 268, startPoint y: 343, endPoint x: 326, endPoint y: 362, distance: 60.7
click at [326, 362] on div "Mentai Mayonnaise [PERSON_NAME]" at bounding box center [384, 359] width 241 height 49
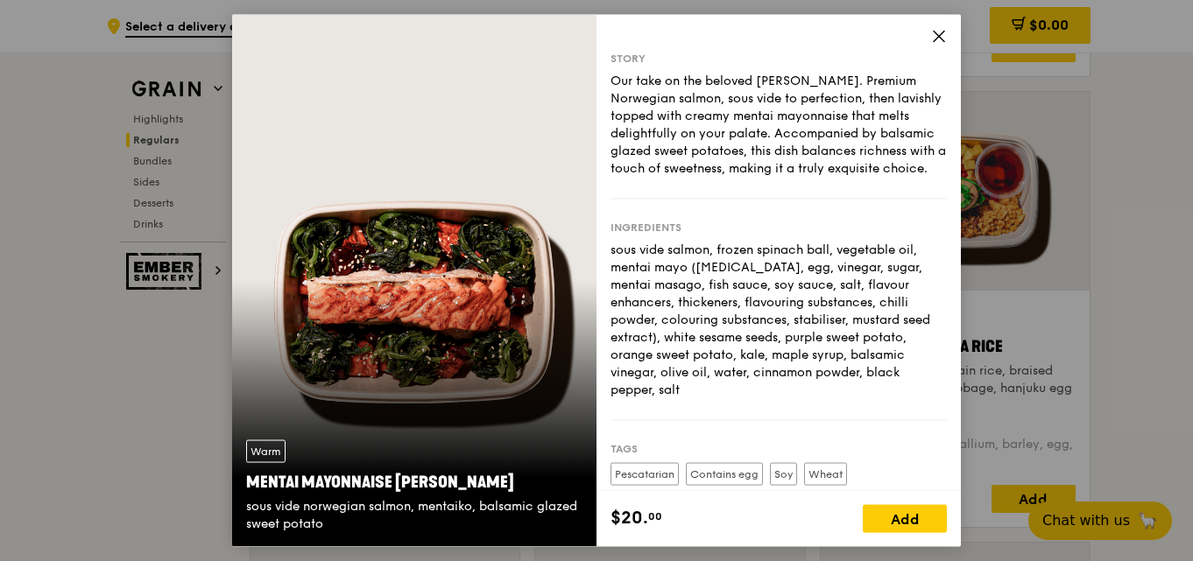
click at [936, 41] on icon at bounding box center [939, 36] width 16 height 16
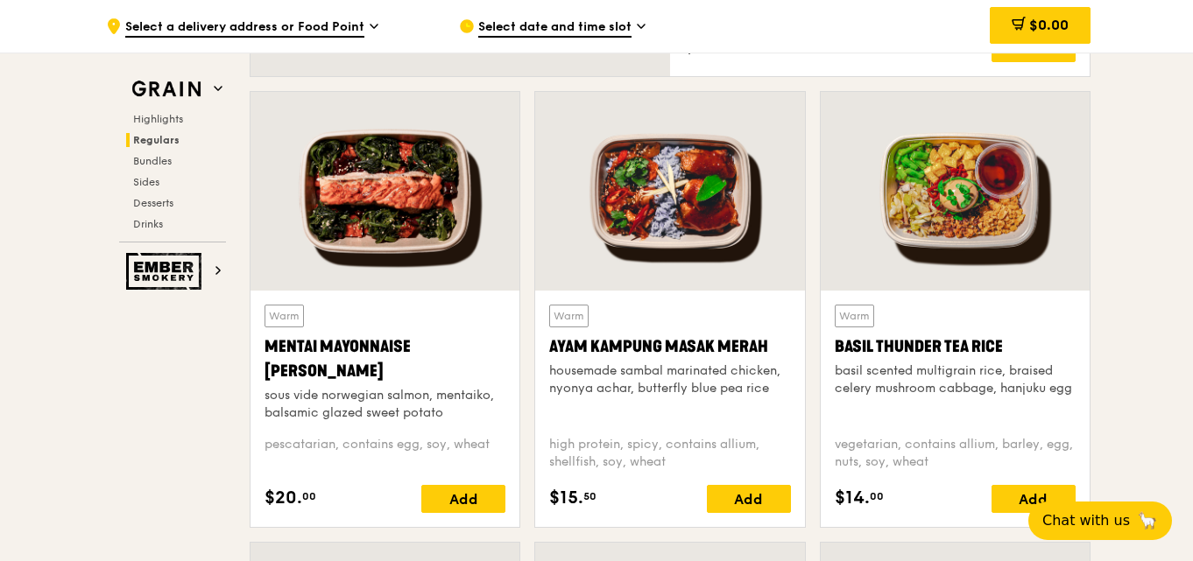
drag, startPoint x: 272, startPoint y: 348, endPoint x: 293, endPoint y: 363, distance: 26.3
click at [293, 363] on div "Mentai Mayonnaise [PERSON_NAME]" at bounding box center [384, 359] width 241 height 49
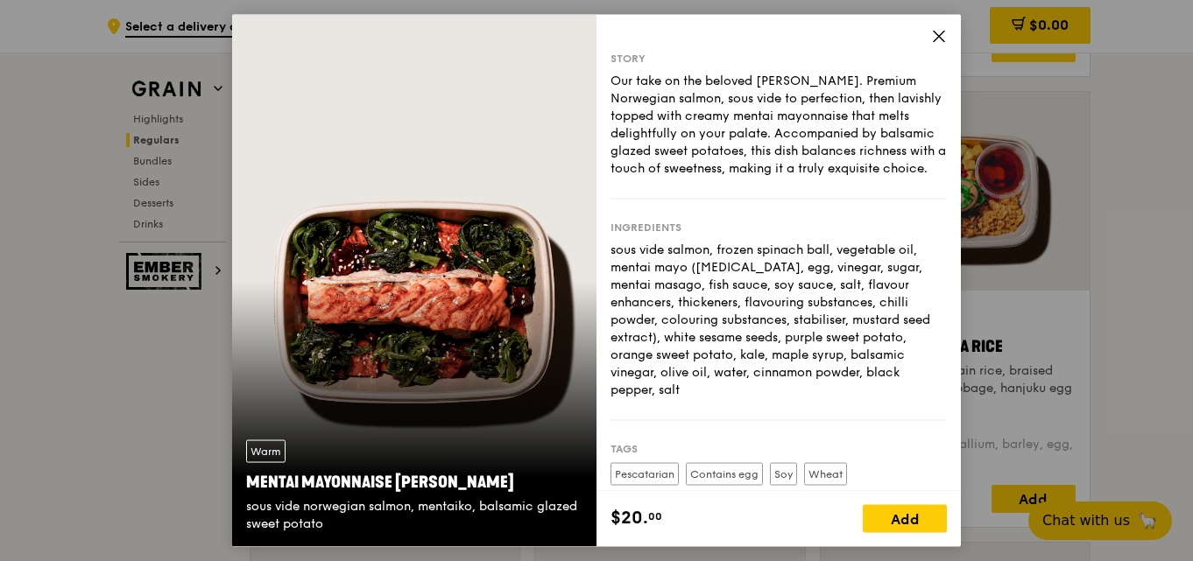
click at [937, 39] on icon at bounding box center [939, 36] width 16 height 16
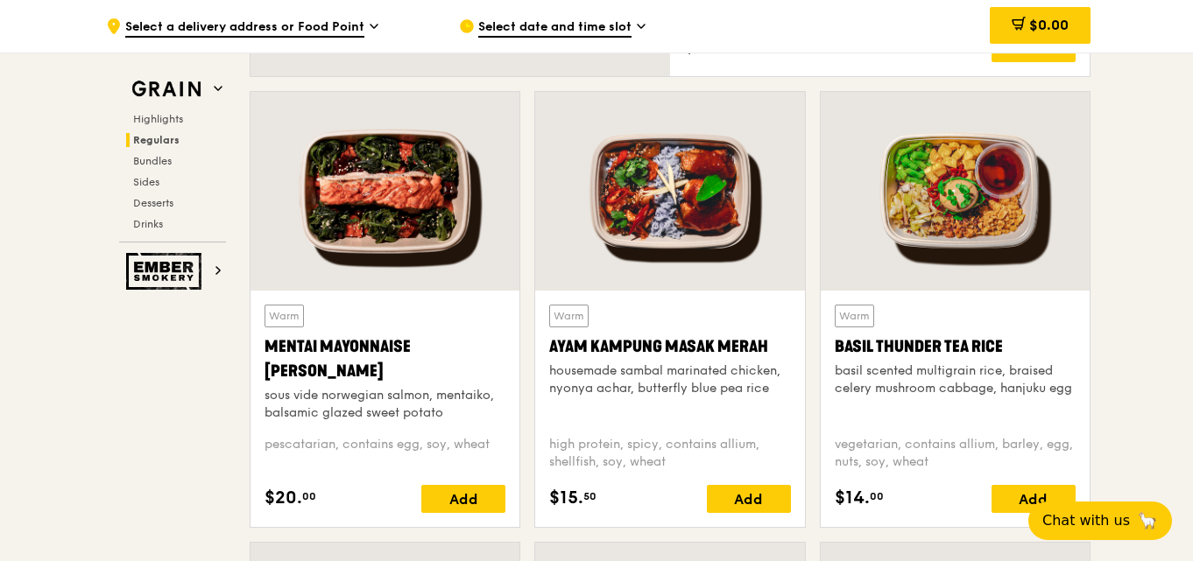
drag, startPoint x: 268, startPoint y: 349, endPoint x: 320, endPoint y: 369, distance: 55.5
click at [320, 369] on div "Mentai Mayonnaise [PERSON_NAME]" at bounding box center [384, 359] width 241 height 49
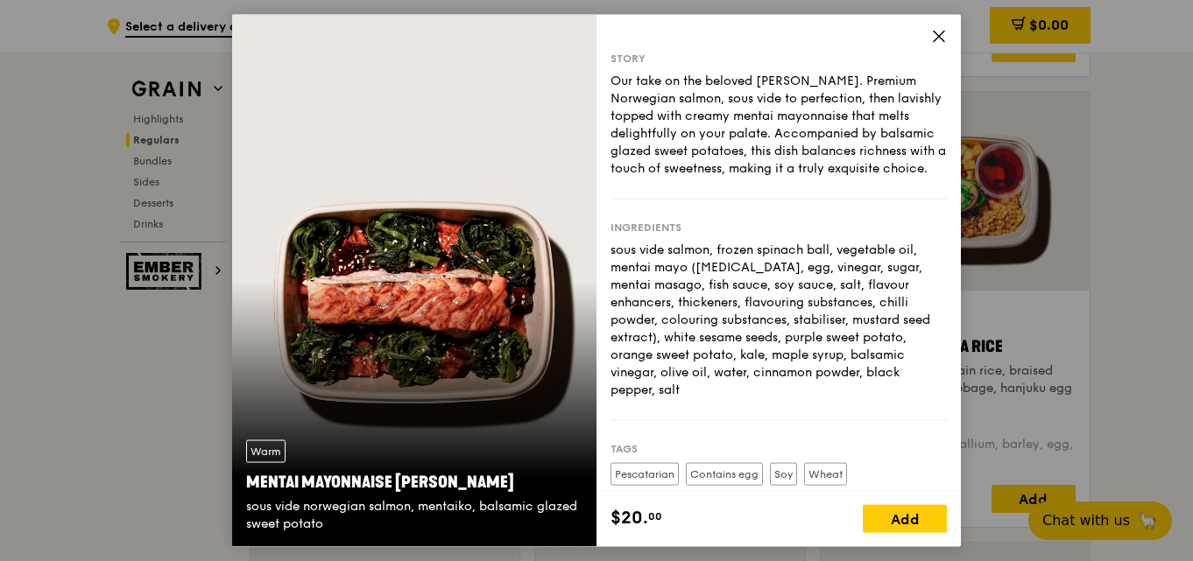
click at [946, 39] on icon at bounding box center [939, 36] width 16 height 16
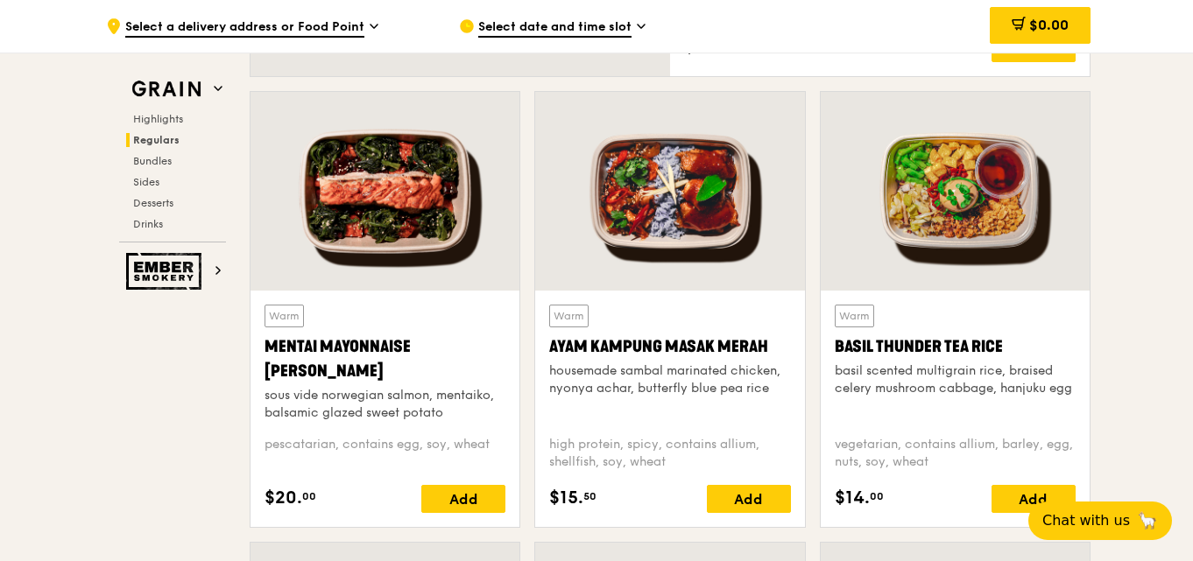
drag, startPoint x: 268, startPoint y: 343, endPoint x: 329, endPoint y: 362, distance: 64.0
click at [329, 362] on div "Mentai Mayonnaise [PERSON_NAME]" at bounding box center [384, 359] width 241 height 49
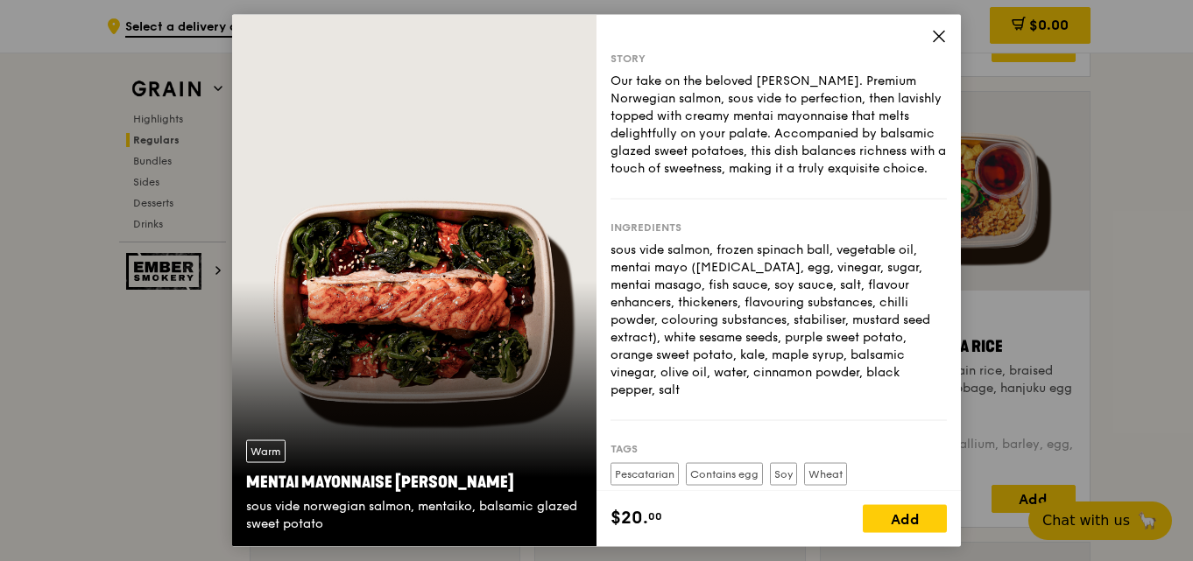
click at [935, 36] on icon at bounding box center [939, 36] width 16 height 16
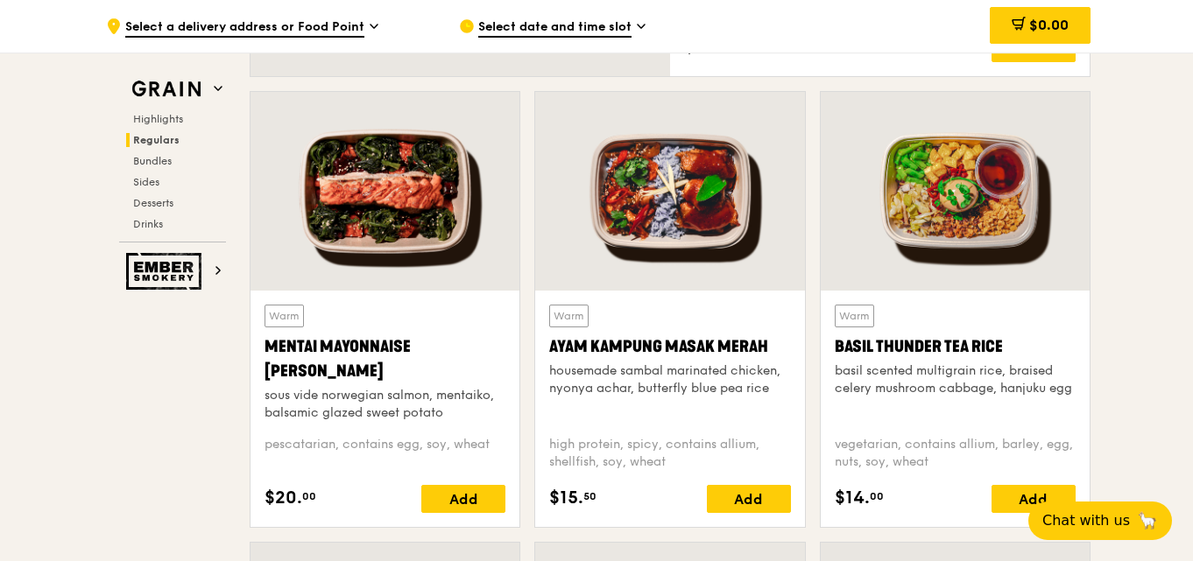
drag, startPoint x: 268, startPoint y: 344, endPoint x: 319, endPoint y: 370, distance: 56.8
click at [319, 370] on div "Mentai Mayonnaise [PERSON_NAME]" at bounding box center [384, 359] width 241 height 49
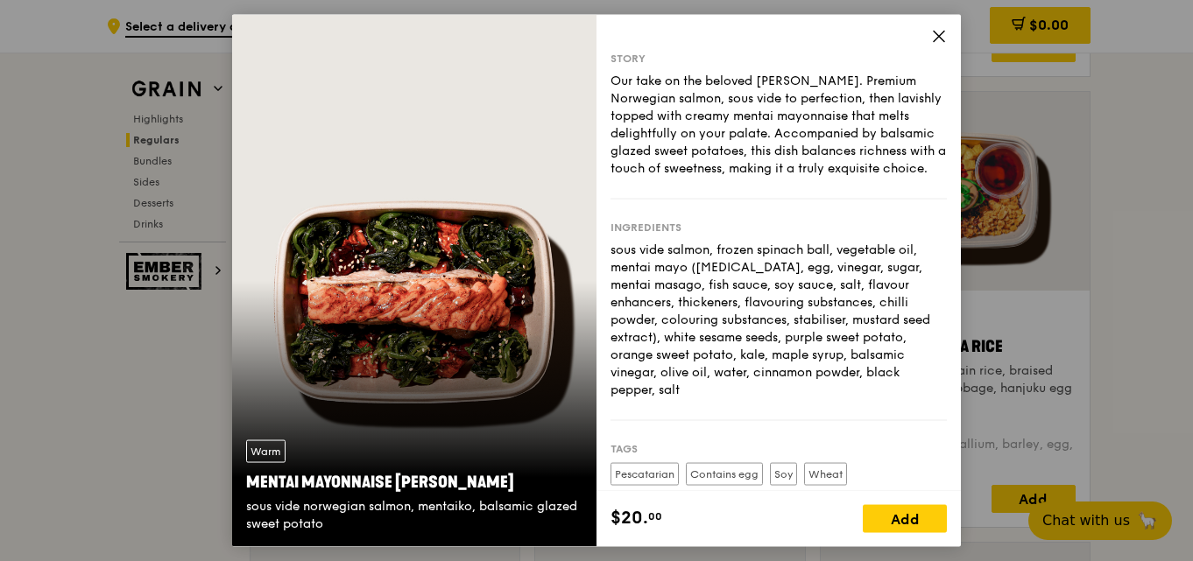
drag, startPoint x: 248, startPoint y: 485, endPoint x: 590, endPoint y: 518, distance: 344.1
click at [590, 518] on div "Warm Mentai Mayonnaise Aburi Salmon sous vide norwegian salmon, mentaiko, balsa…" at bounding box center [414, 487] width 364 height 121
click at [935, 33] on icon at bounding box center [939, 36] width 11 height 11
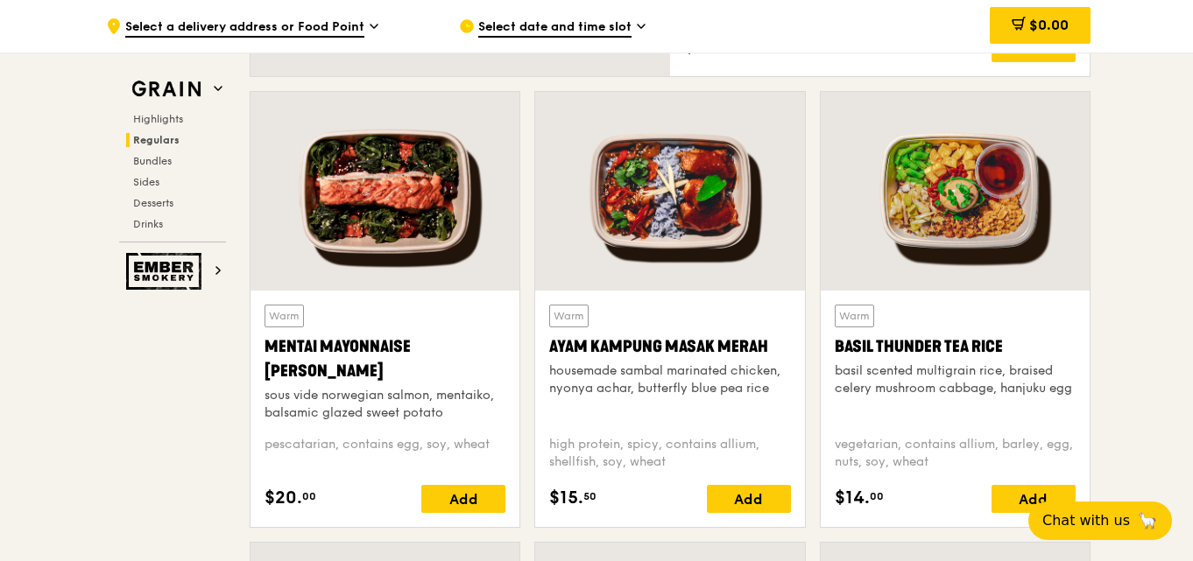
drag, startPoint x: 267, startPoint y: 448, endPoint x: 501, endPoint y: 459, distance: 234.1
click at [501, 459] on div "pescatarian, contains egg, soy, wheat" at bounding box center [384, 453] width 241 height 35
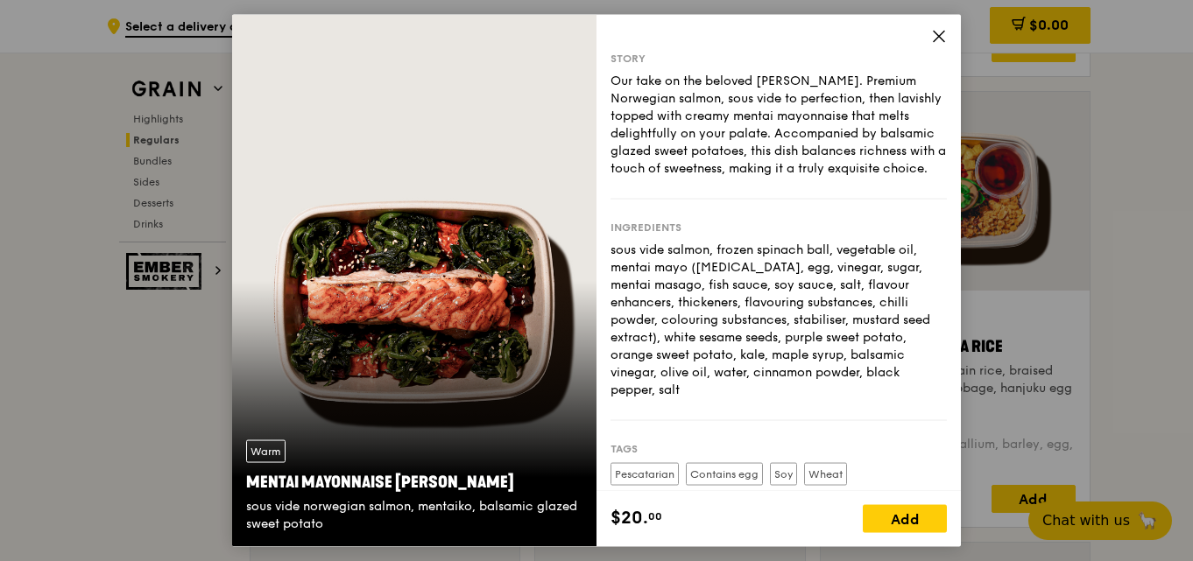
click at [935, 43] on icon at bounding box center [939, 36] width 16 height 16
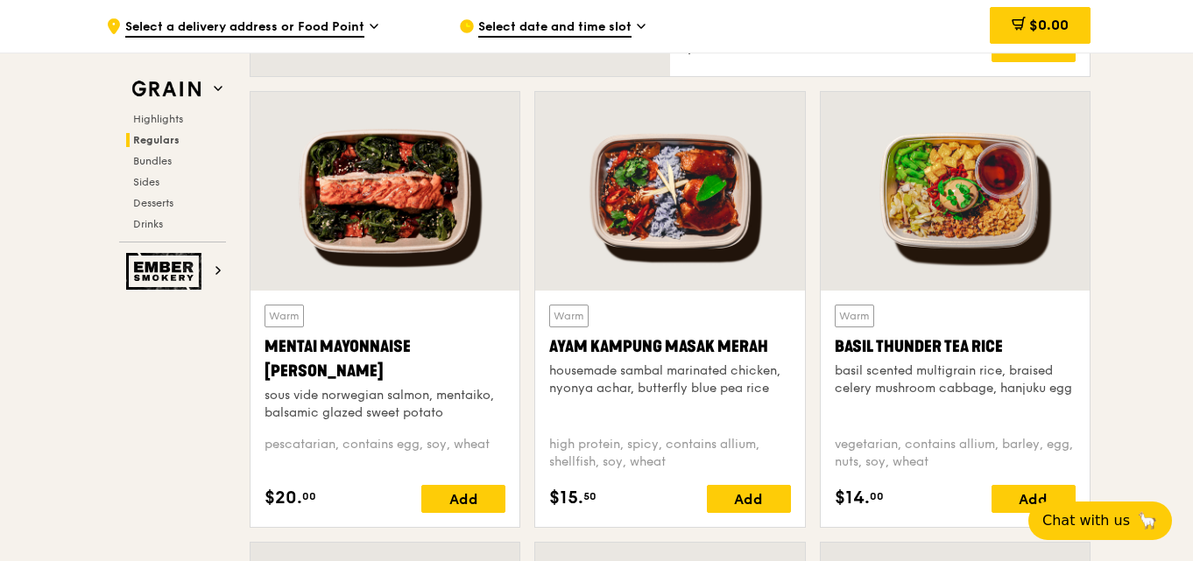
drag, startPoint x: 271, startPoint y: 450, endPoint x: 489, endPoint y: 454, distance: 218.1
click at [489, 454] on div "pescatarian, contains egg, soy, wheat" at bounding box center [384, 453] width 241 height 35
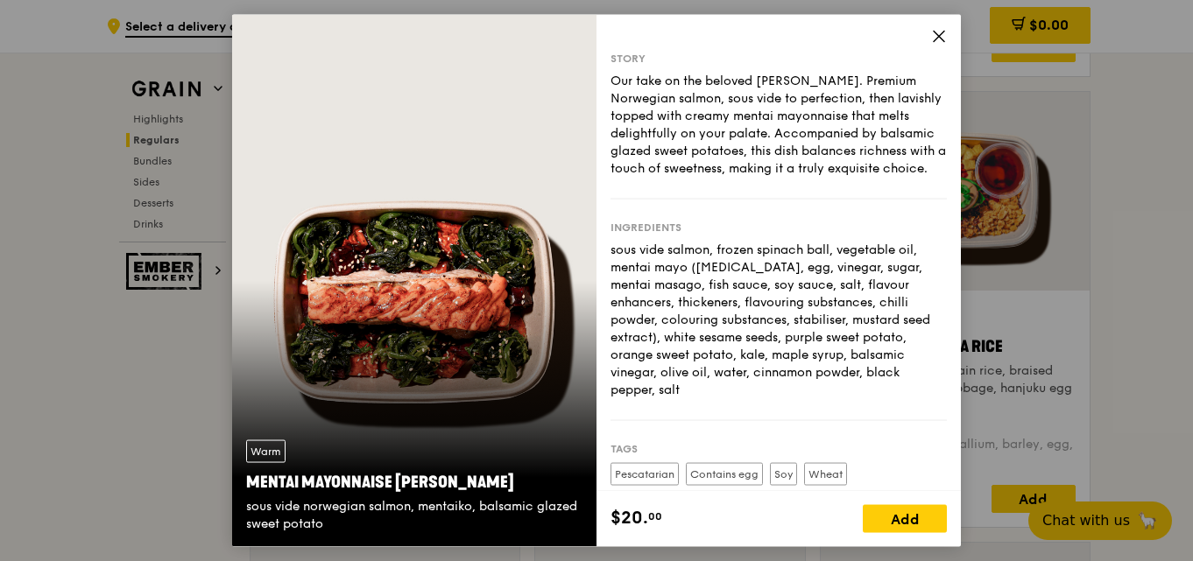
click at [942, 44] on icon at bounding box center [939, 36] width 16 height 16
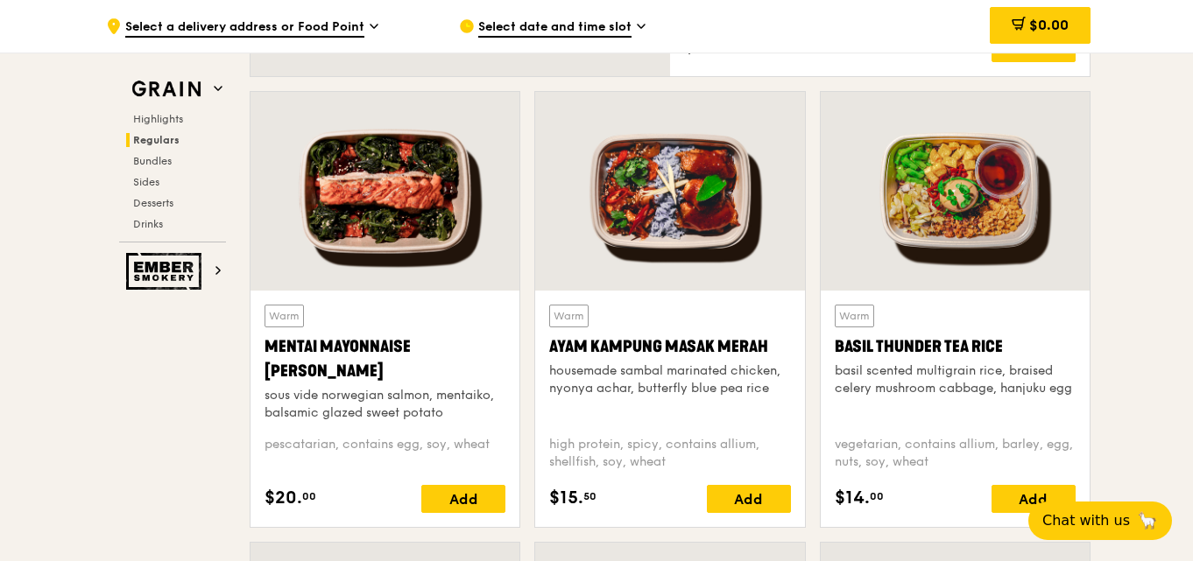
drag, startPoint x: 267, startPoint y: 448, endPoint x: 492, endPoint y: 451, distance: 225.1
click at [492, 451] on div "pescatarian, contains egg, soy, wheat" at bounding box center [384, 453] width 241 height 35
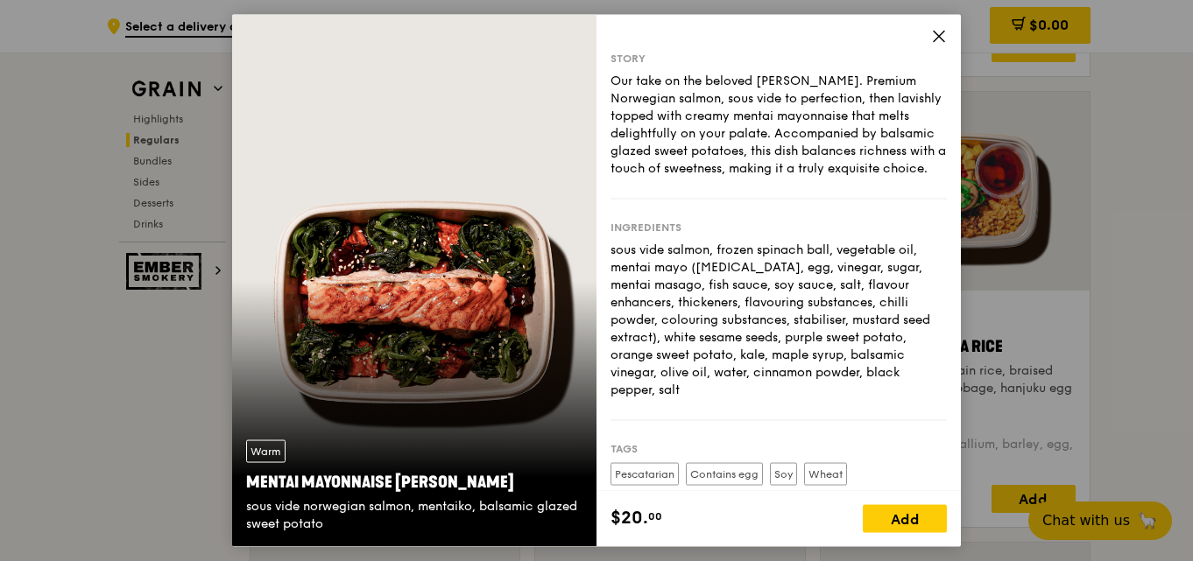
click at [947, 30] on div "Story Our take on the beloved mentaiko salmon. Premium Norwegian salmon, sous v…" at bounding box center [778, 252] width 364 height 477
click at [942, 31] on icon at bounding box center [939, 36] width 16 height 16
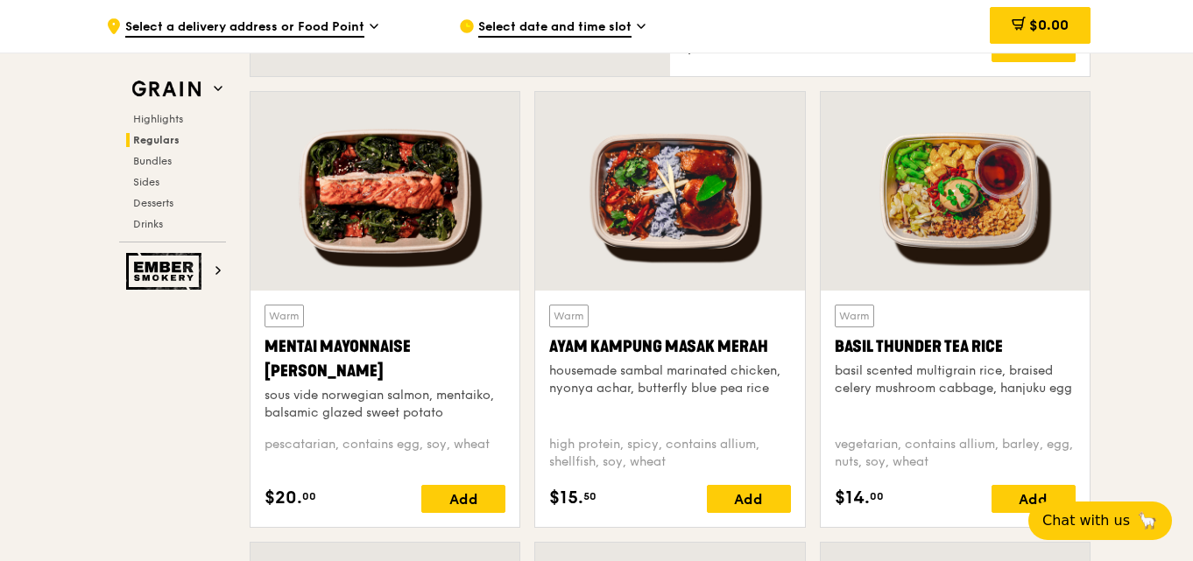
drag, startPoint x: 484, startPoint y: 445, endPoint x: 269, endPoint y: 441, distance: 215.5
click at [269, 441] on div "pescatarian, contains egg, soy, wheat" at bounding box center [384, 453] width 241 height 35
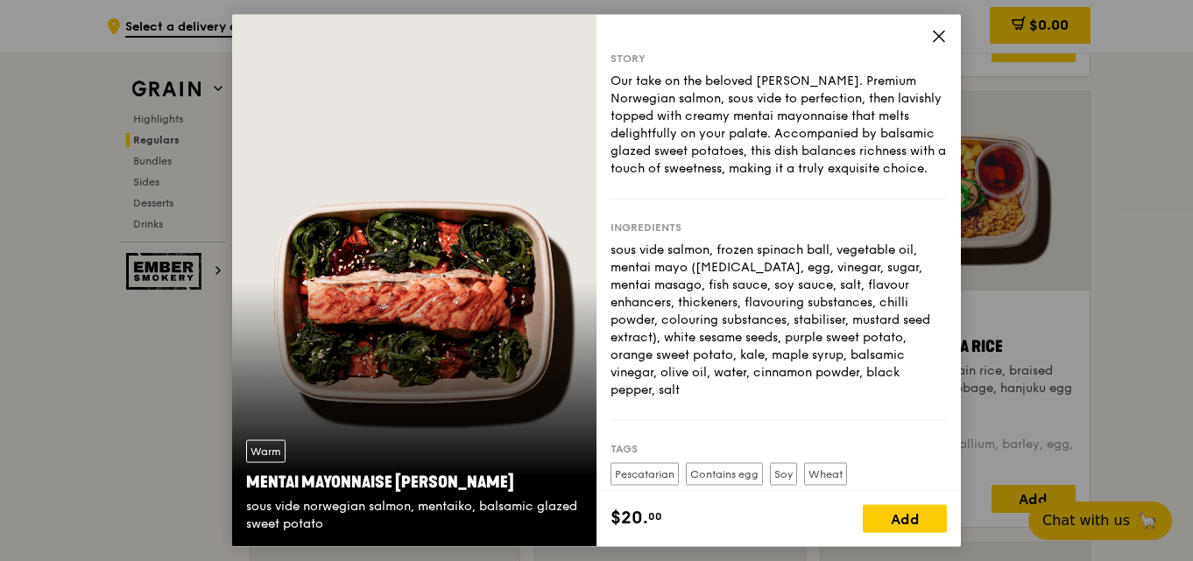
click at [937, 32] on icon at bounding box center [939, 36] width 16 height 16
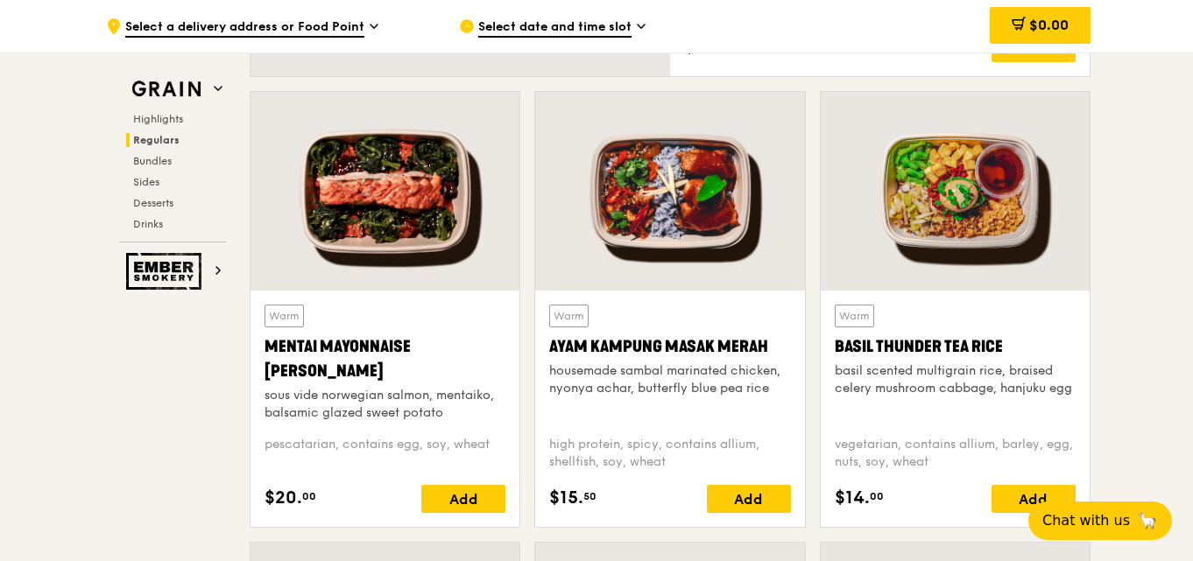
click at [473, 448] on div "pescatarian, contains egg, soy, wheat" at bounding box center [384, 453] width 241 height 35
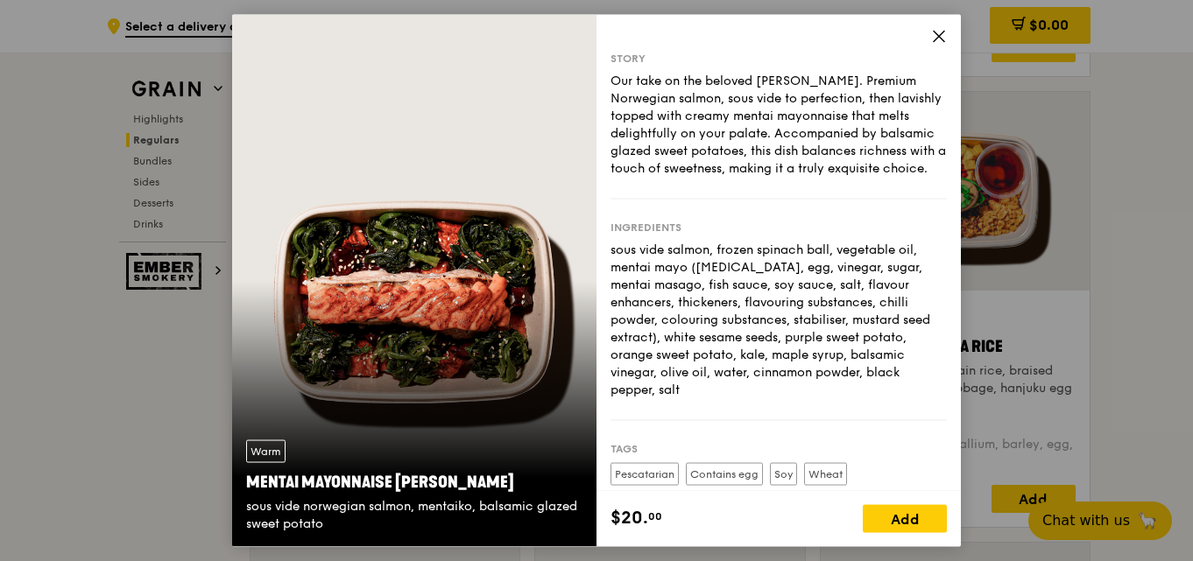
drag, startPoint x: 473, startPoint y: 448, endPoint x: 893, endPoint y: 169, distance: 504.8
click at [893, 169] on div "Our take on the beloved [PERSON_NAME]. Premium Norwegian salmon, sous vide to p…" at bounding box center [778, 124] width 336 height 105
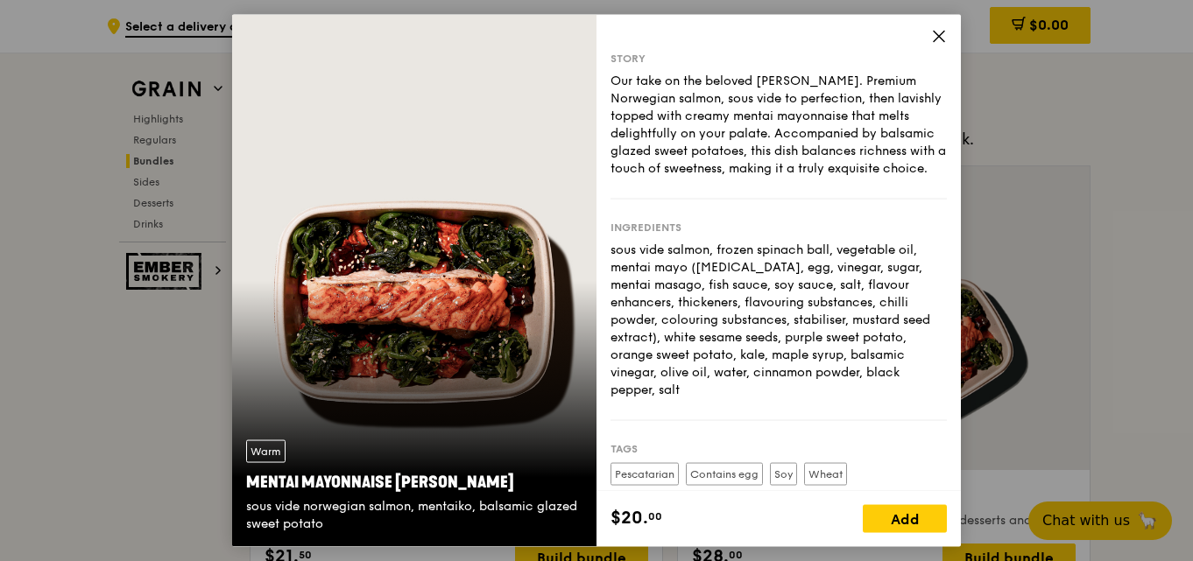
scroll to position [2387, 0]
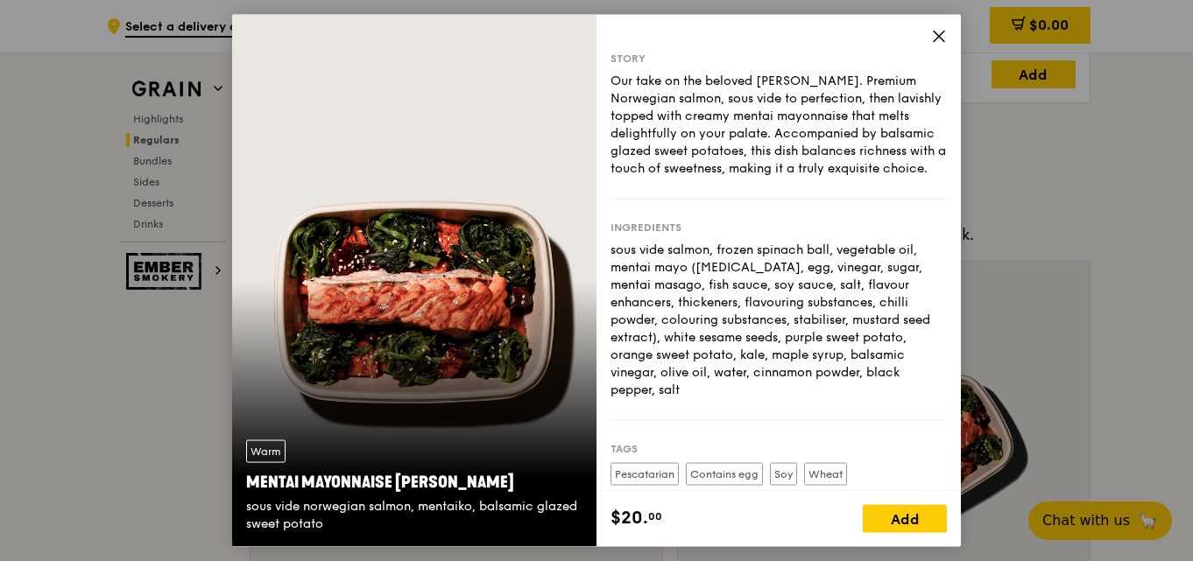
click at [942, 27] on div "Story Our take on the beloved mentaiko salmon. Premium Norwegian salmon, sous v…" at bounding box center [778, 252] width 364 height 477
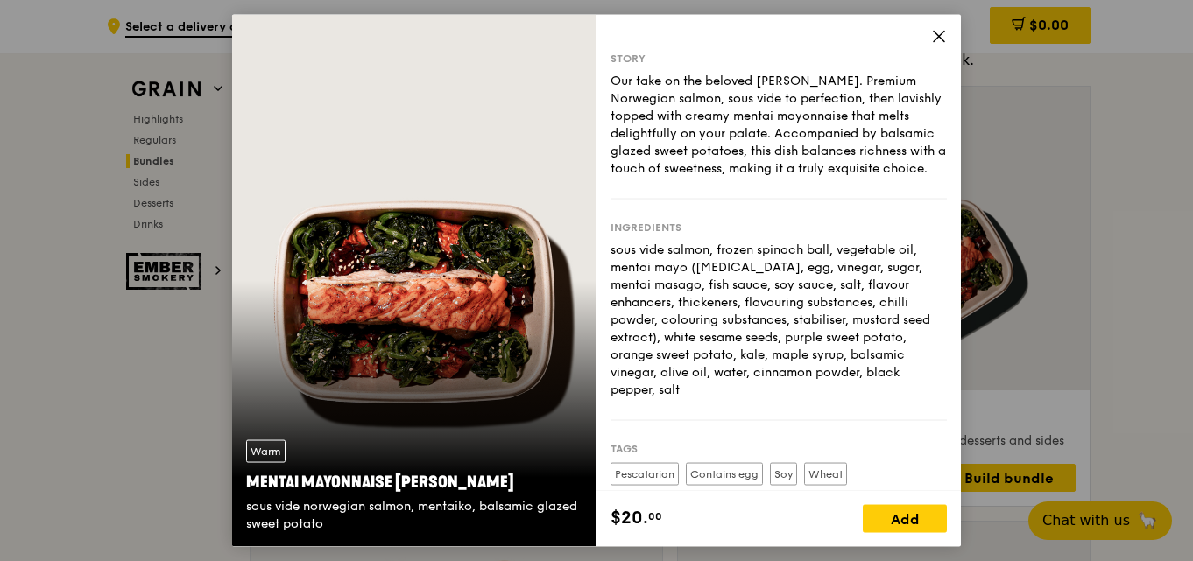
scroll to position [2475, 0]
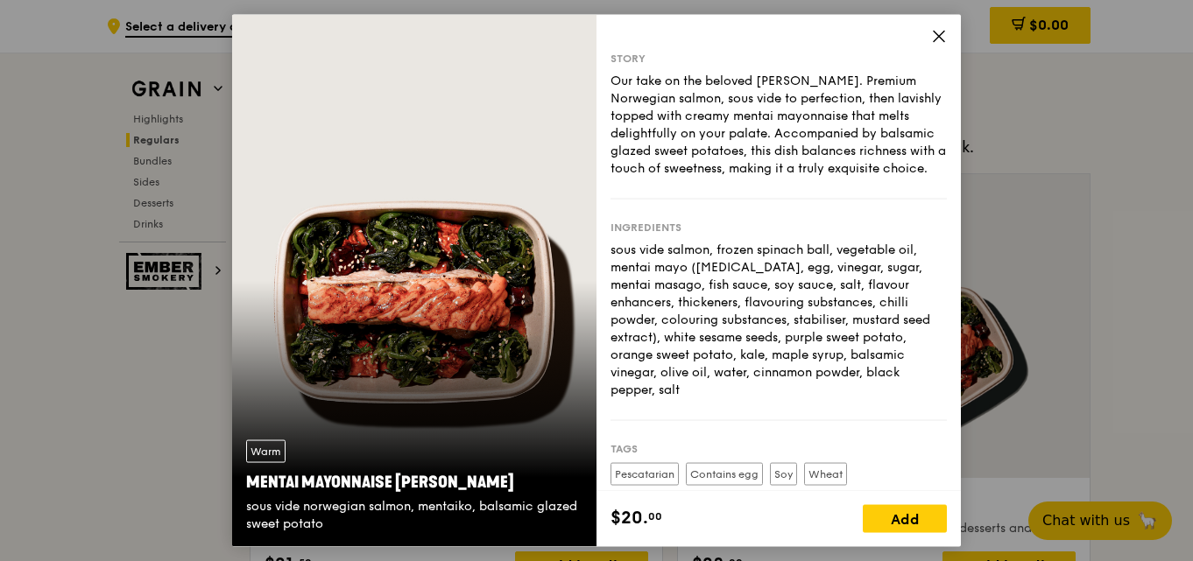
click at [943, 25] on div "Story Our take on the beloved mentaiko salmon. Premium Norwegian salmon, sous v…" at bounding box center [778, 252] width 364 height 477
click at [939, 35] on icon at bounding box center [939, 36] width 11 height 11
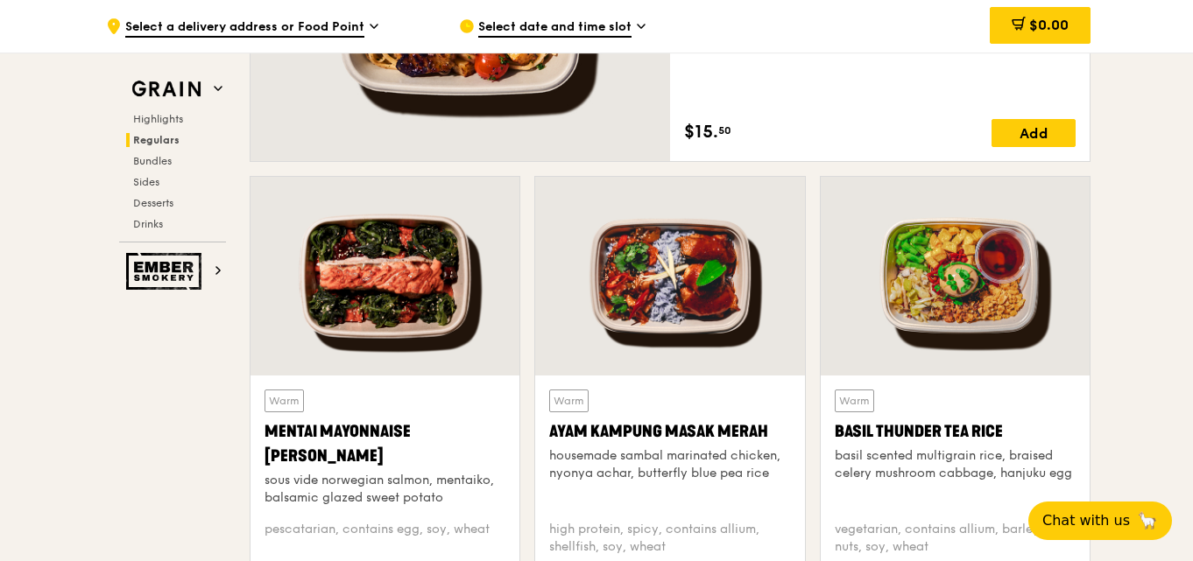
scroll to position [1424, 0]
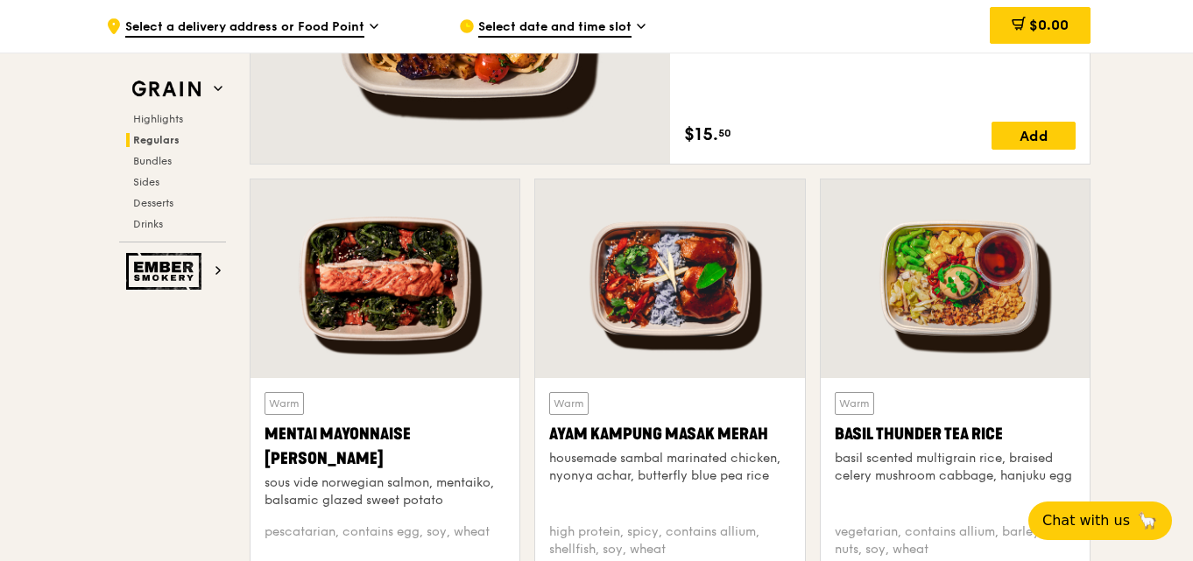
click at [484, 532] on div "pescatarian, contains egg, soy, wheat" at bounding box center [384, 541] width 241 height 35
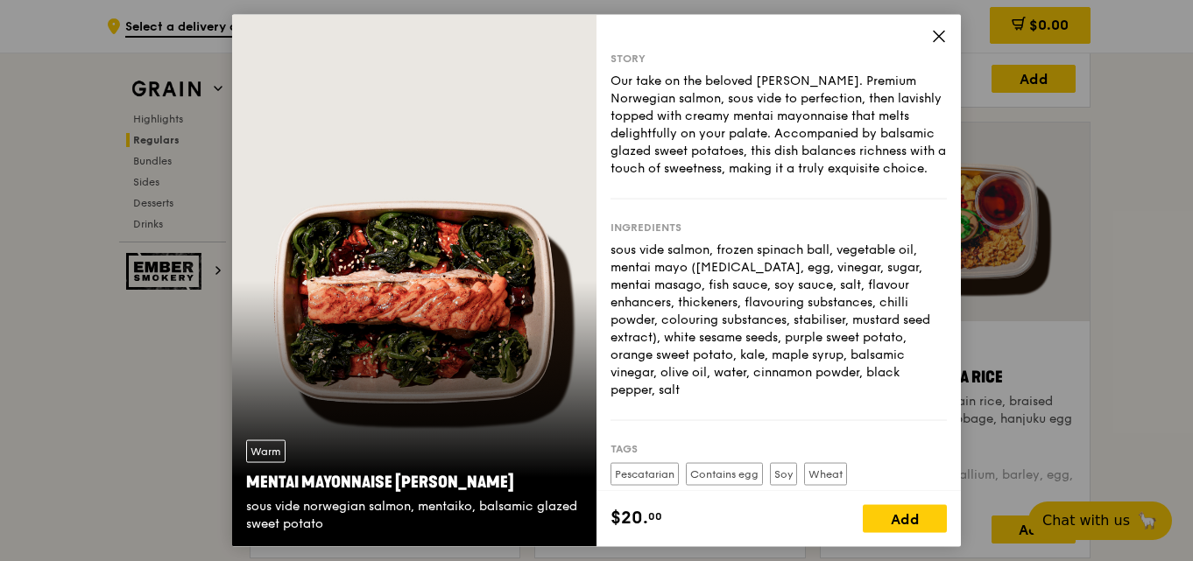
scroll to position [1512, 0]
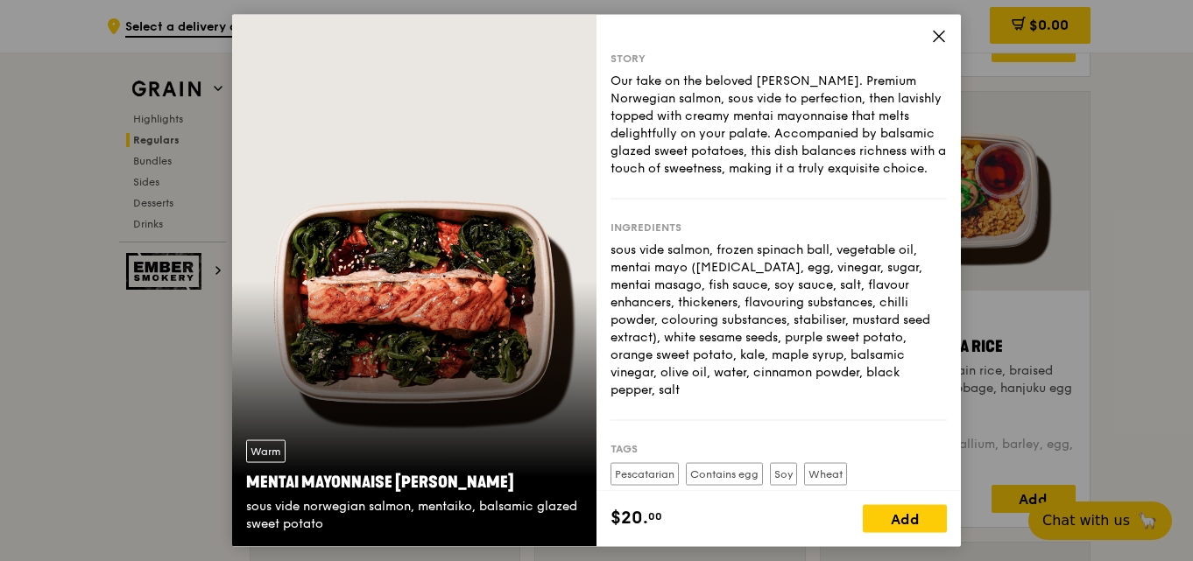
click at [497, 448] on div "Warm Mentai Mayonnaise Aburi Salmon sous vide norwegian salmon, mentaiko, balsa…" at bounding box center [414, 487] width 364 height 121
click at [503, 423] on div "Warm Mentai Mayonnaise Aburi Salmon sous vide norwegian salmon, mentaiko, balsa…" at bounding box center [414, 280] width 364 height 533
click at [484, 363] on div "Warm Mentai Mayonnaise Aburi Salmon sous vide norwegian salmon, mentaiko, balsa…" at bounding box center [414, 280] width 364 height 533
click at [934, 40] on icon at bounding box center [939, 36] width 11 height 11
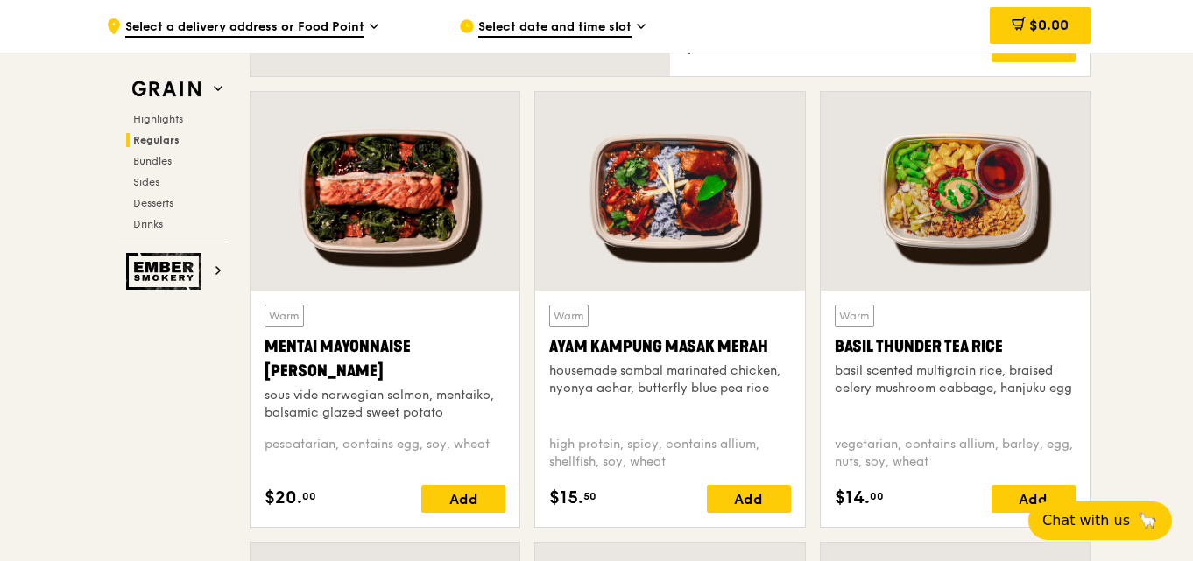
drag, startPoint x: 271, startPoint y: 446, endPoint x: 490, endPoint y: 448, distance: 219.8
click at [490, 448] on div "pescatarian, contains egg, soy, wheat" at bounding box center [384, 453] width 241 height 35
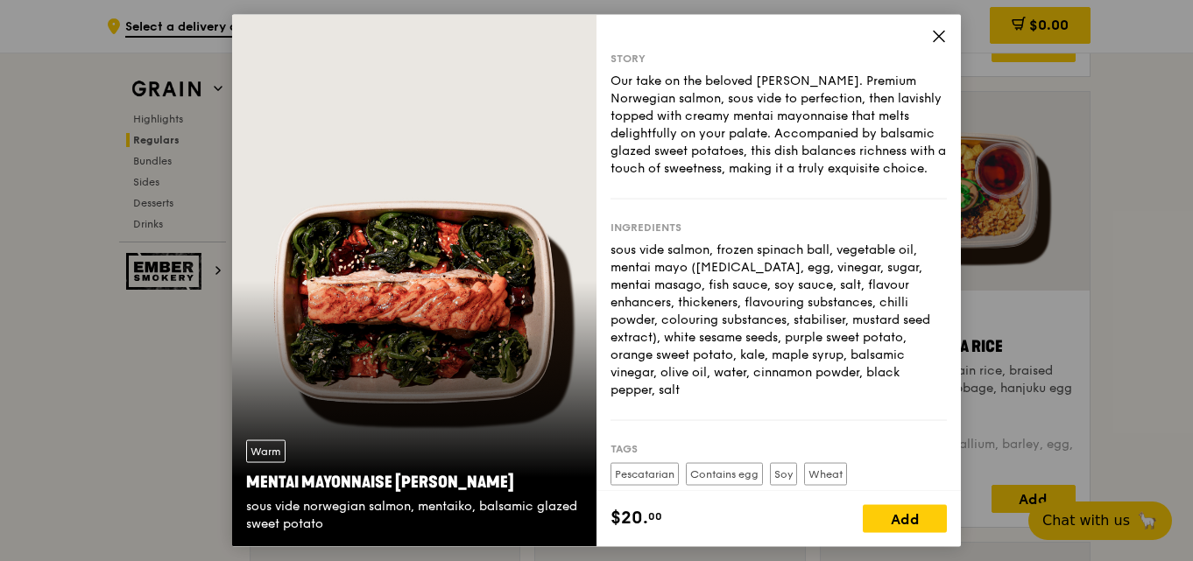
click at [935, 36] on icon at bounding box center [939, 36] width 16 height 16
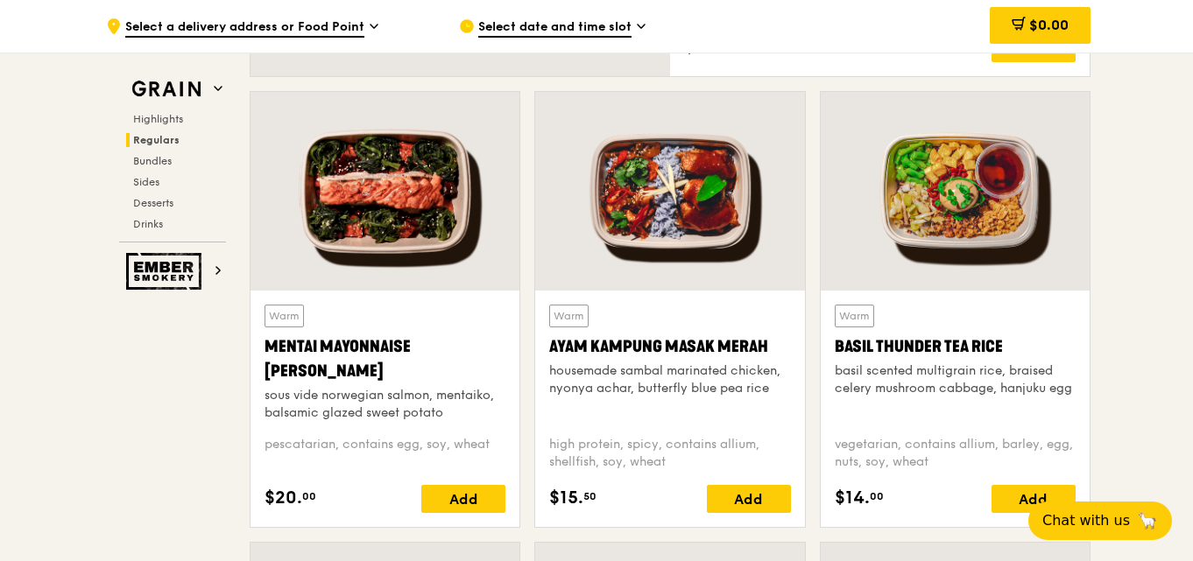
drag, startPoint x: 838, startPoint y: 346, endPoint x: 1074, endPoint y: 391, distance: 239.8
click at [1074, 391] on div "Warm Basil Thunder Tea [PERSON_NAME] scented multigrain rice, braised celery mu…" at bounding box center [955, 363] width 241 height 117
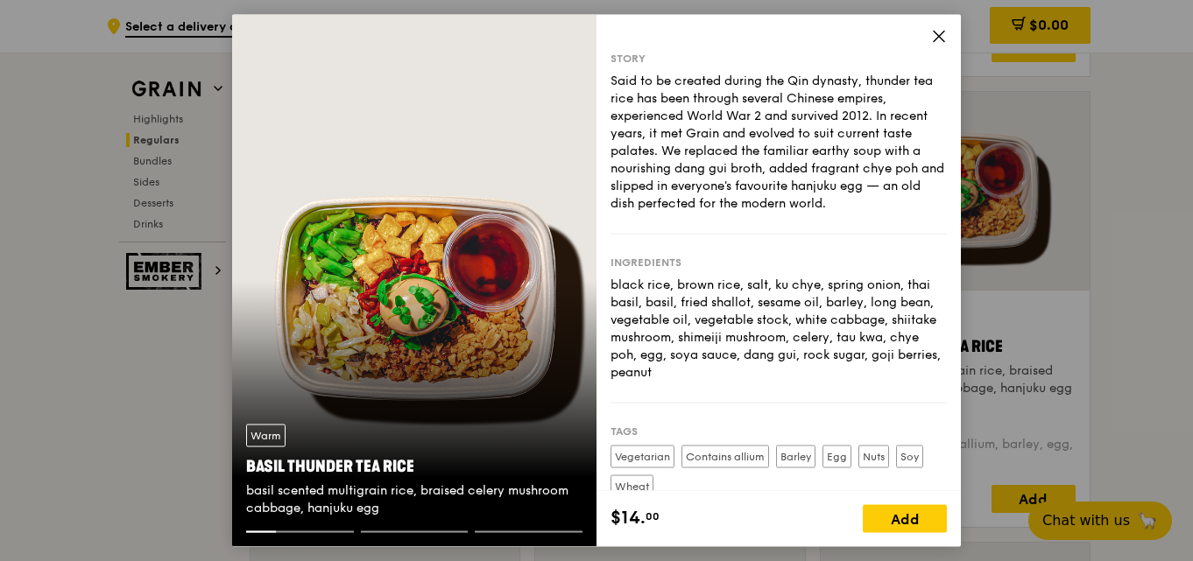
drag, startPoint x: 250, startPoint y: 462, endPoint x: 448, endPoint y: 507, distance: 202.9
click at [448, 507] on div "Warm Basil Thunder Tea [PERSON_NAME] scented multigrain rice, braised celery mu…" at bounding box center [414, 471] width 364 height 121
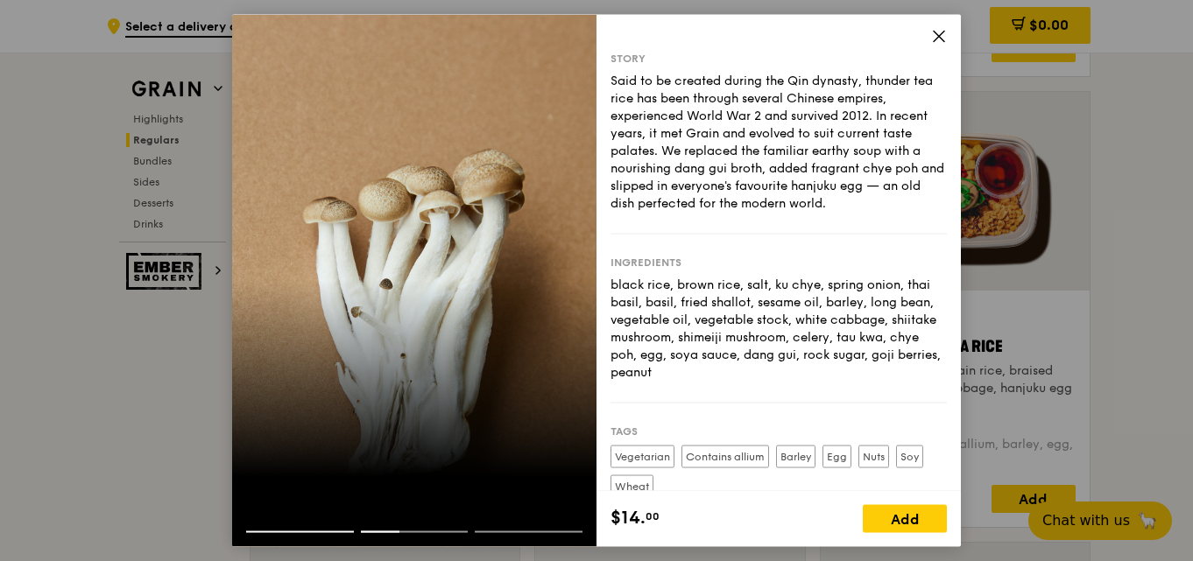
click at [943, 31] on icon at bounding box center [939, 36] width 11 height 11
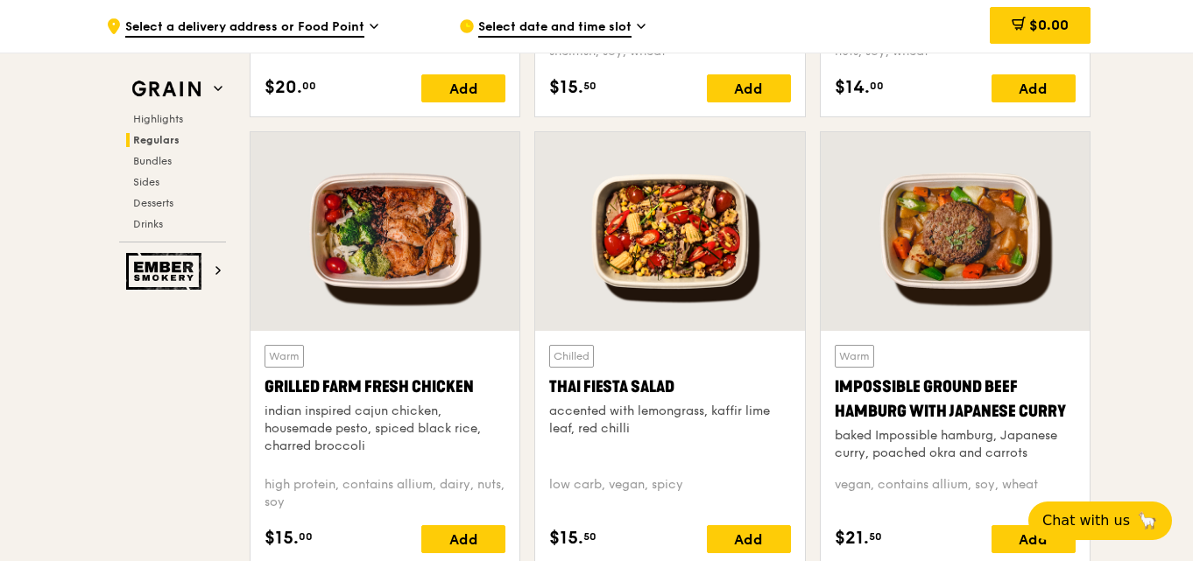
scroll to position [1950, 0]
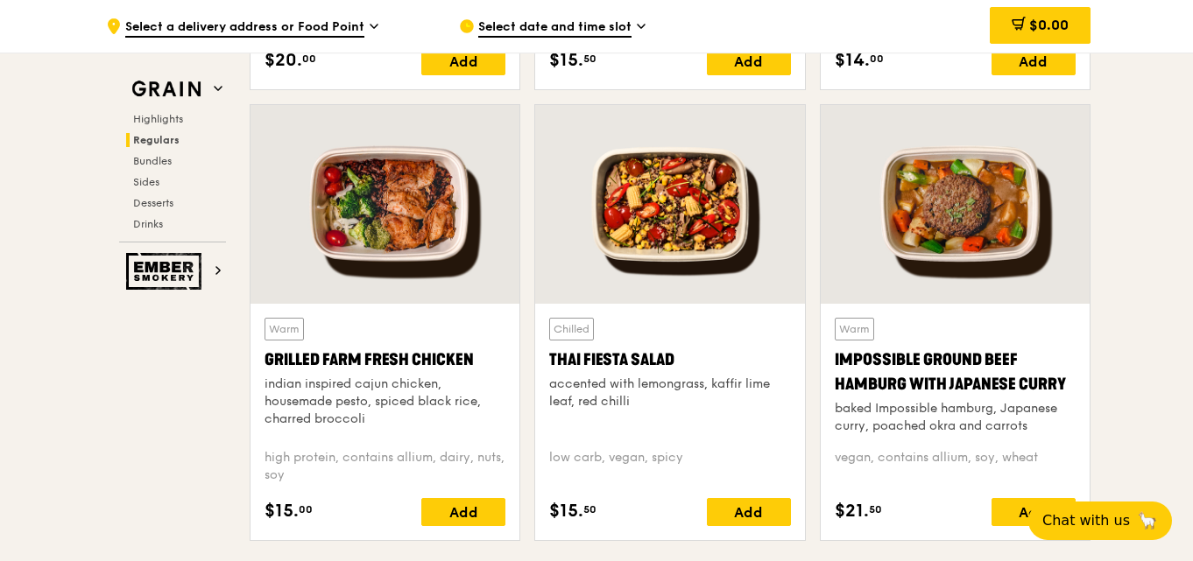
drag, startPoint x: 266, startPoint y: 352, endPoint x: 368, endPoint y: 432, distance: 129.1
click at [368, 432] on div "Warm Grilled Farm Fresh Chicken indian inspired cajun chicken, housemade pesto,…" at bounding box center [384, 376] width 241 height 117
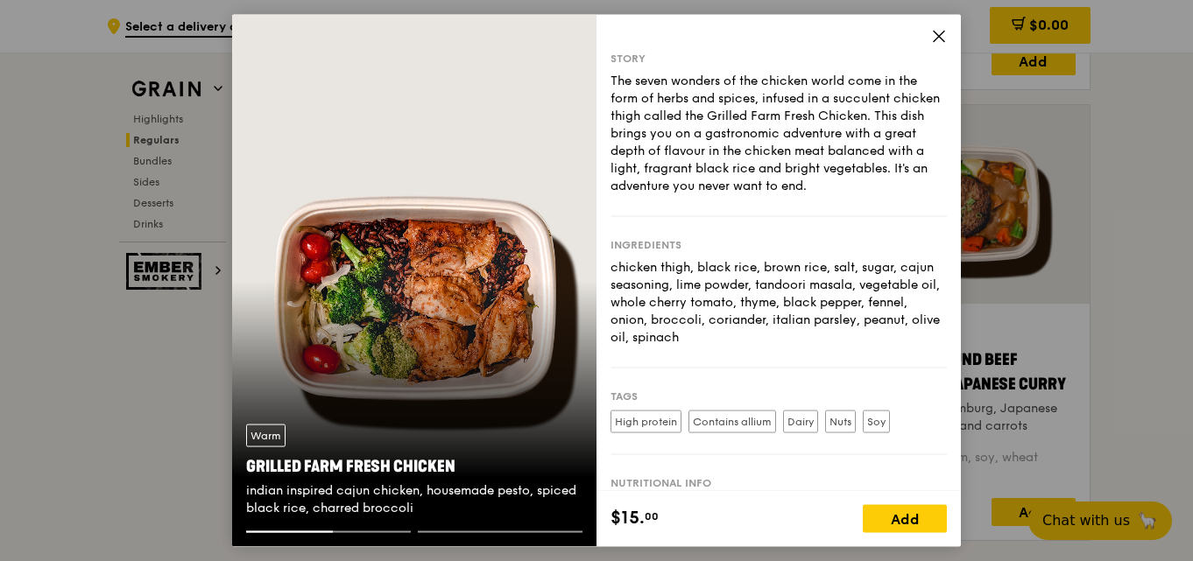
drag, startPoint x: 249, startPoint y: 466, endPoint x: 430, endPoint y: 524, distance: 190.3
click at [430, 524] on div "Warm Grilled Farm Fresh Chicken indian inspired cajun chicken, housemade pesto,…" at bounding box center [414, 471] width 364 height 121
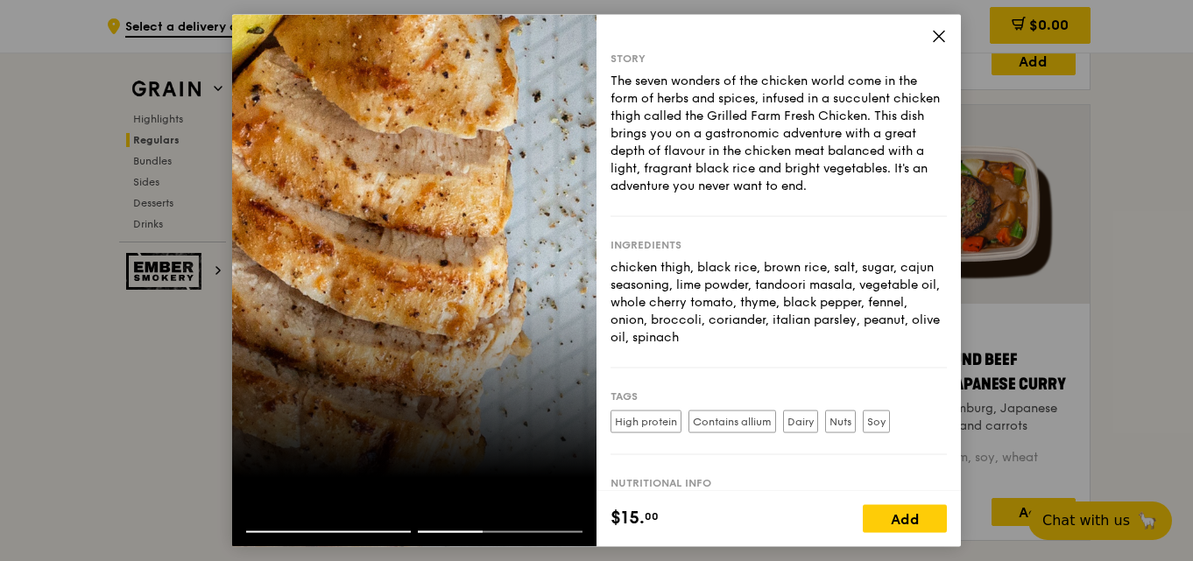
click at [935, 31] on icon at bounding box center [939, 36] width 16 height 16
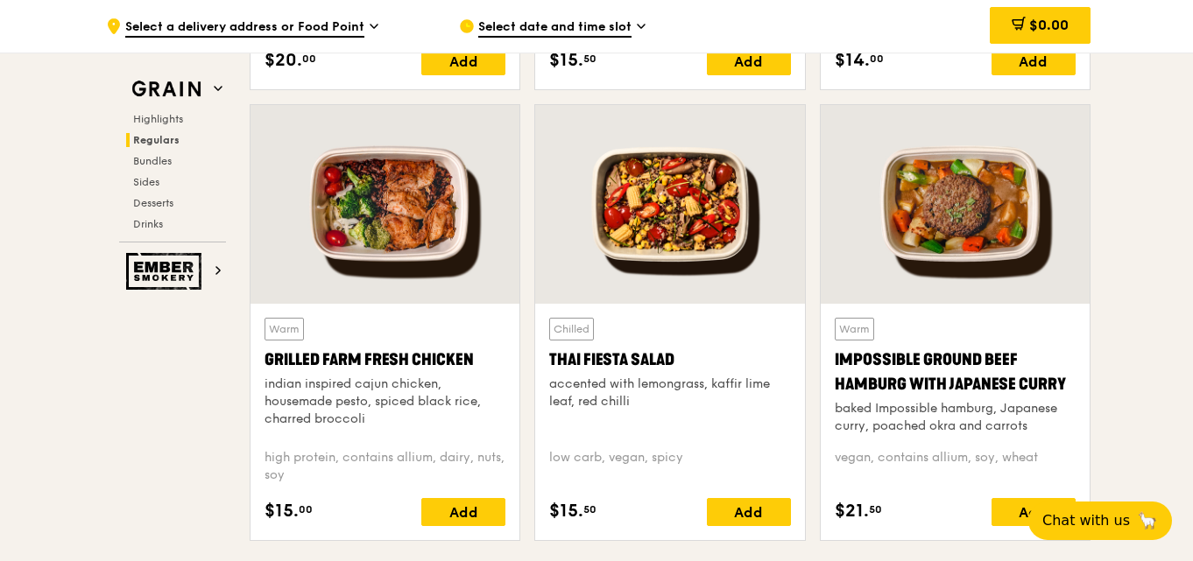
drag, startPoint x: 265, startPoint y: 359, endPoint x: 488, endPoint y: 356, distance: 222.5
click at [488, 356] on div "Warm Grilled Farm Fresh Chicken indian inspired cajun chicken, housemade pesto,…" at bounding box center [384, 422] width 269 height 236
drag, startPoint x: 549, startPoint y: 350, endPoint x: 685, endPoint y: 395, distance: 142.9
click at [685, 395] on div "Chilled Thai Fiesta Salad accented with lemongrass, kaffir lime leaf, red chilli" at bounding box center [669, 376] width 241 height 117
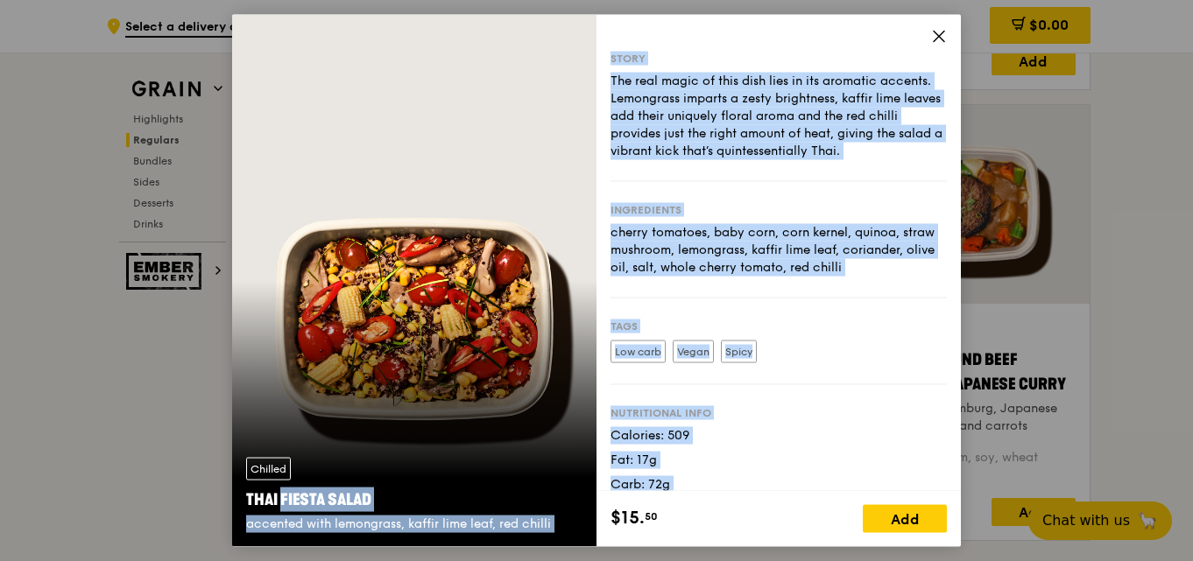
drag, startPoint x: 245, startPoint y: 504, endPoint x: 600, endPoint y: 533, distance: 355.9
click at [600, 533] on div "Chilled Thai Fiesta Salad accented with lemongrass, kaffir lime leaf, red chill…" at bounding box center [596, 280] width 729 height 533
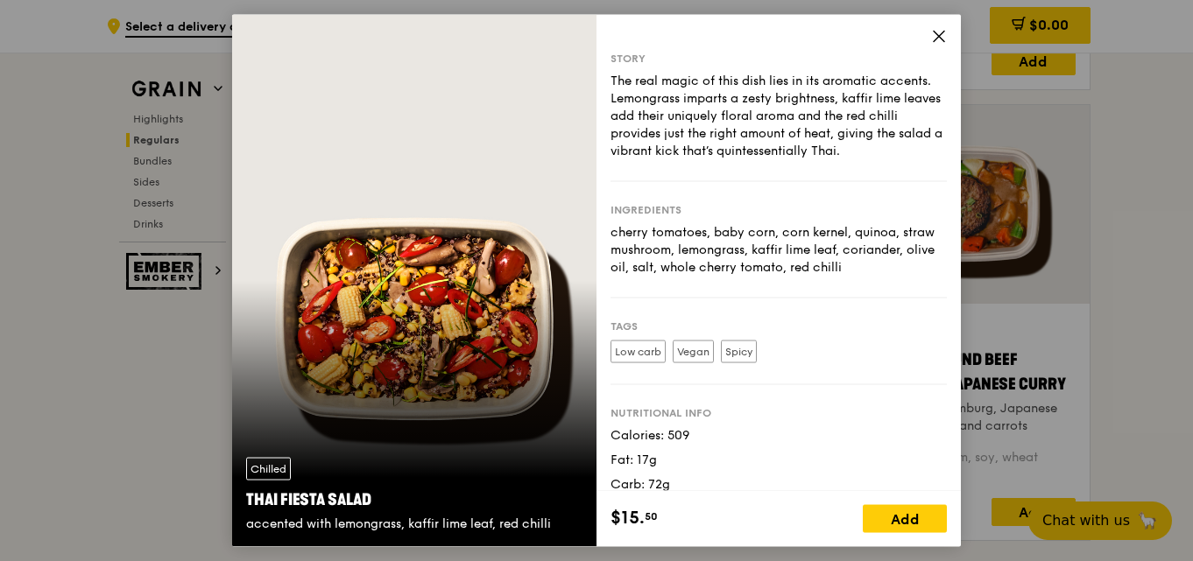
click at [416, 394] on div "Chilled Thai Fiesta Salad accented with lemongrass, kaffir lime leaf, red chilli" at bounding box center [414, 280] width 364 height 533
drag, startPoint x: 251, startPoint y: 492, endPoint x: 377, endPoint y: 497, distance: 126.2
click at [377, 497] on div "Thai Fiesta Salad" at bounding box center [414, 500] width 336 height 25
drag, startPoint x: 245, startPoint y: 495, endPoint x: 555, endPoint y: 519, distance: 311.0
click at [555, 519] on div "Chilled Thai Fiesta Salad accented with lemongrass, kaffir lime leaf, red chilli" at bounding box center [414, 495] width 364 height 103
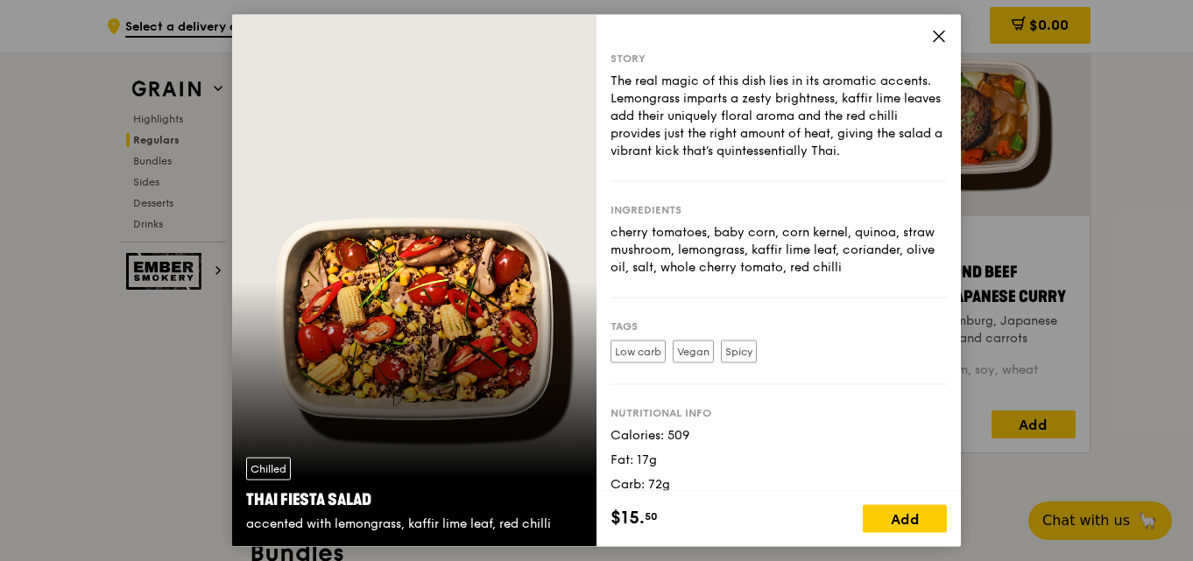
scroll to position [2125, 0]
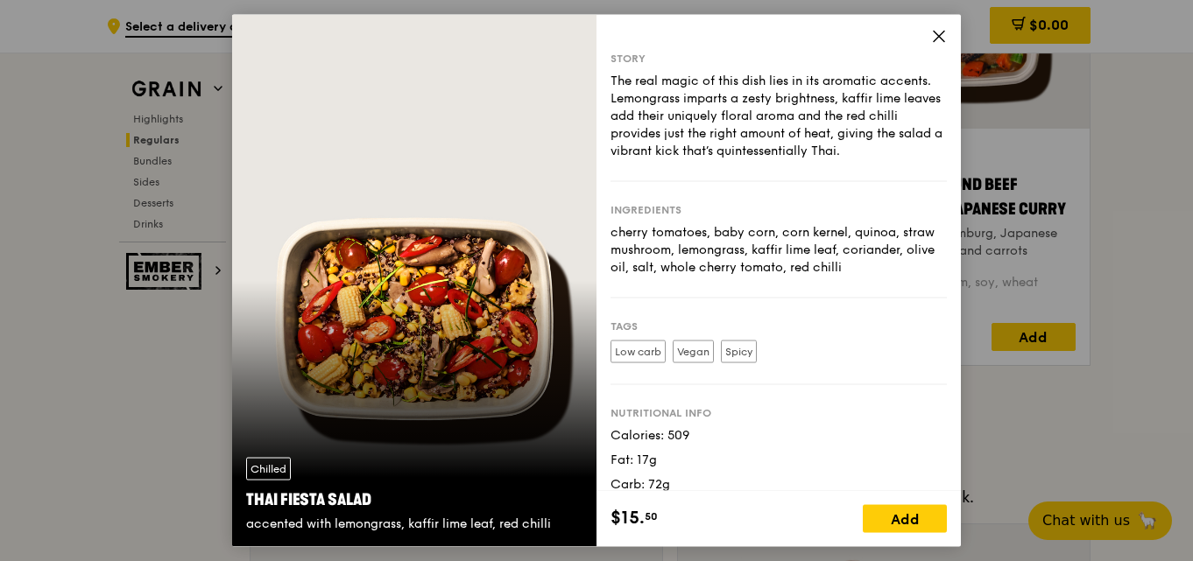
click at [938, 37] on icon at bounding box center [939, 36] width 11 height 11
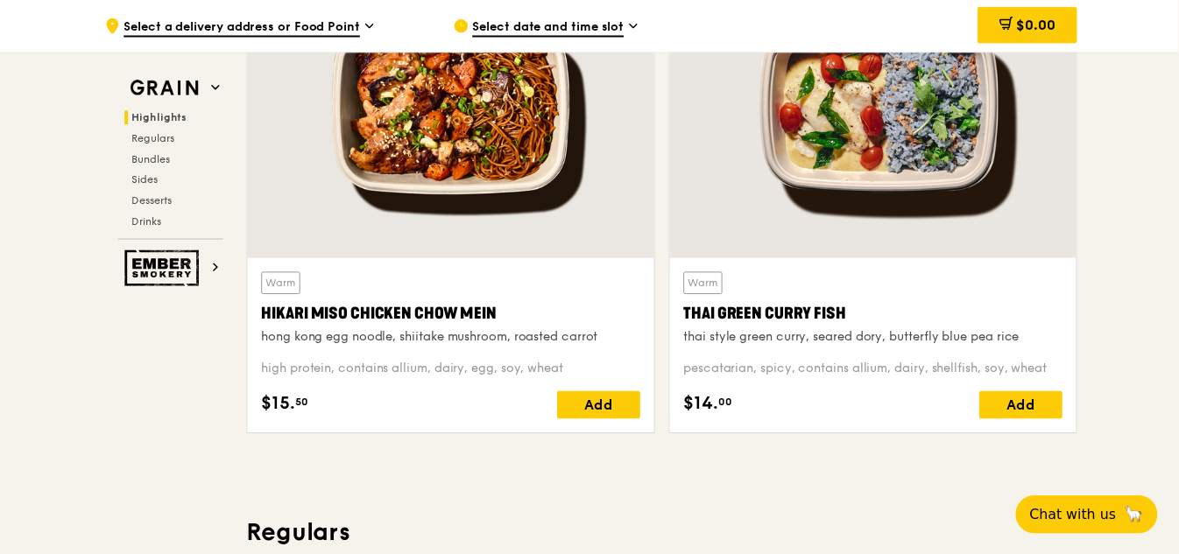
scroll to position [723, 0]
